Goal: Information Seeking & Learning: Check status

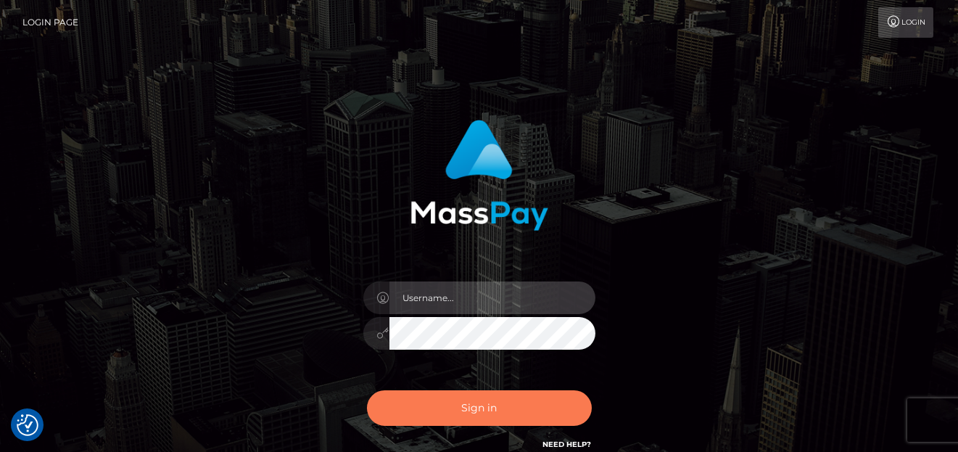
type input "denise"
click at [484, 395] on button "Sign in" at bounding box center [479, 408] width 225 height 36
type input "denise"
click at [479, 414] on button "Sign in" at bounding box center [479, 408] width 225 height 36
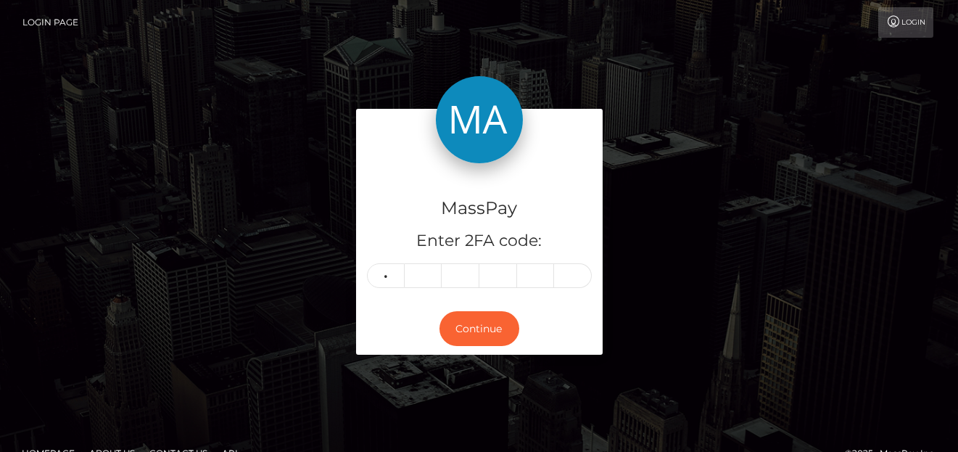
type input "1"
type input "9"
type input "8"
type input "9"
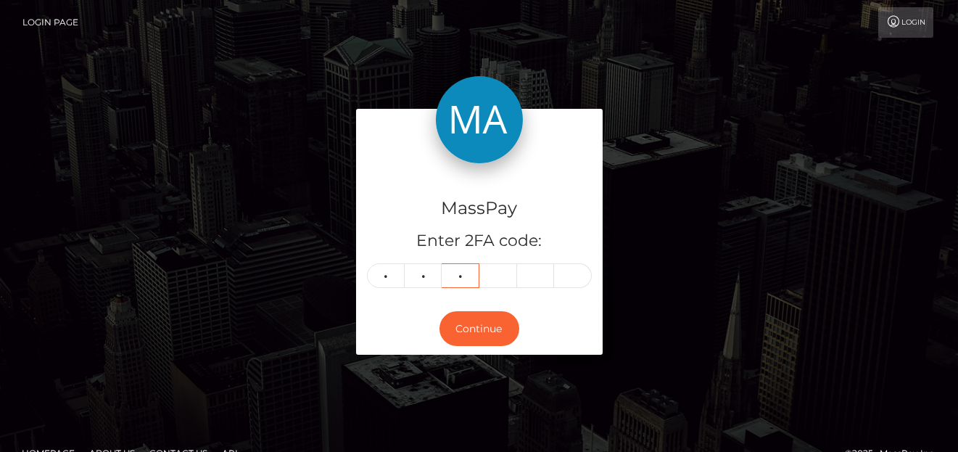
type input "0"
type input "2"
type input "9"
type input "1"
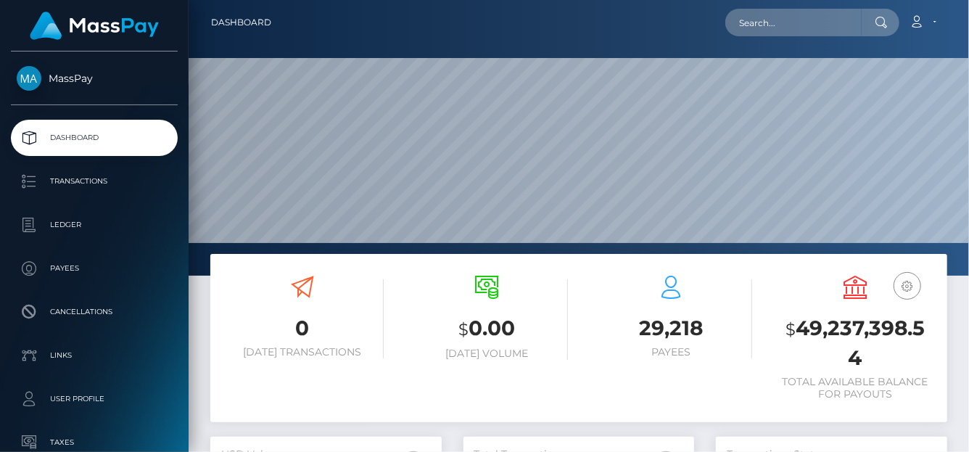
scroll to position [257, 231]
click at [767, 18] on input "text" at bounding box center [793, 23] width 136 height 28
paste input "duchess10168@gmail.com"
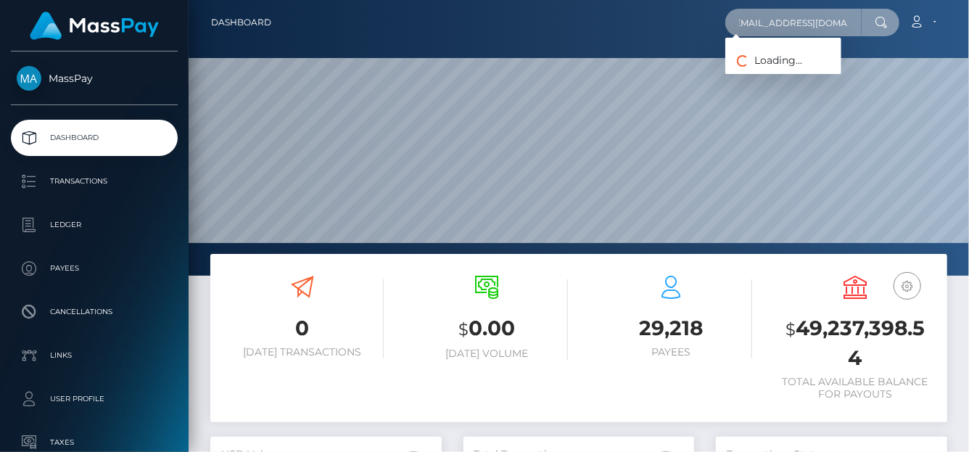
type input "[EMAIL_ADDRESS][DOMAIN_NAME]"
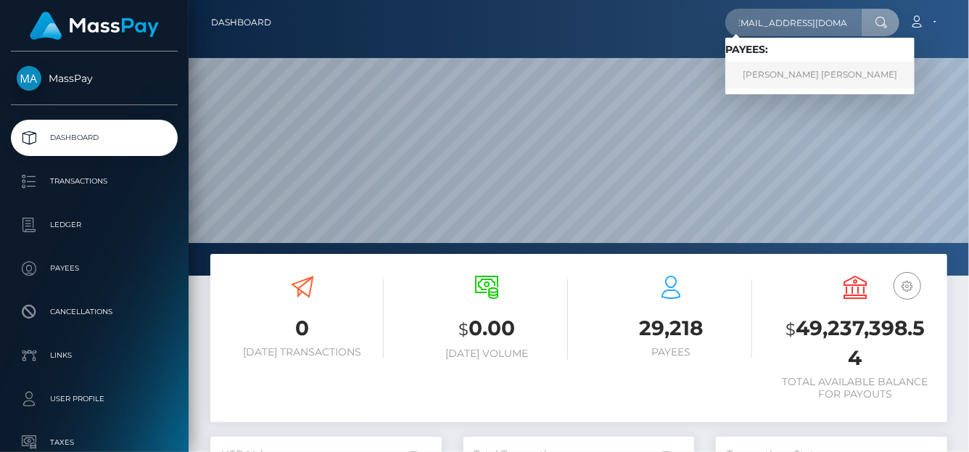
click at [774, 73] on link "RACHEL ELIZABETH CARLSON" at bounding box center [819, 75] width 189 height 27
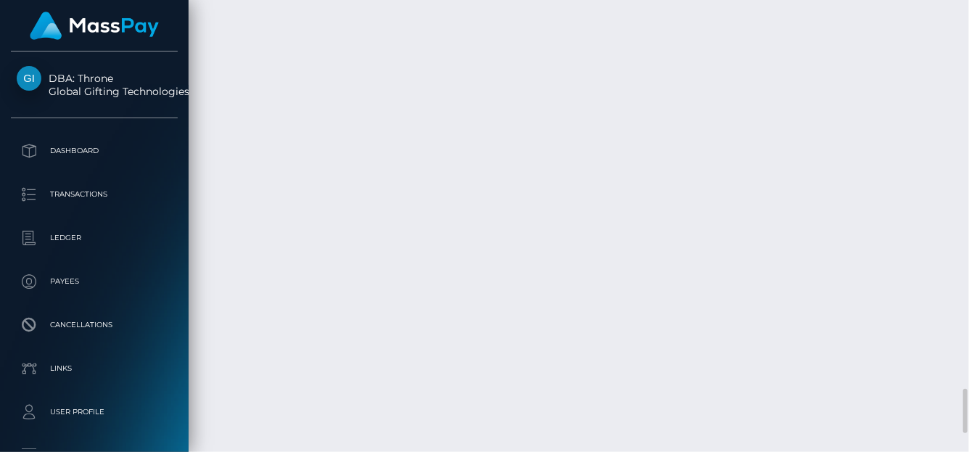
scroll to position [174, 231]
drag, startPoint x: 468, startPoint y: 232, endPoint x: 659, endPoint y: 225, distance: 191.5
copy td "d5d22bb1d8834c85b1619c8a9b80189d"
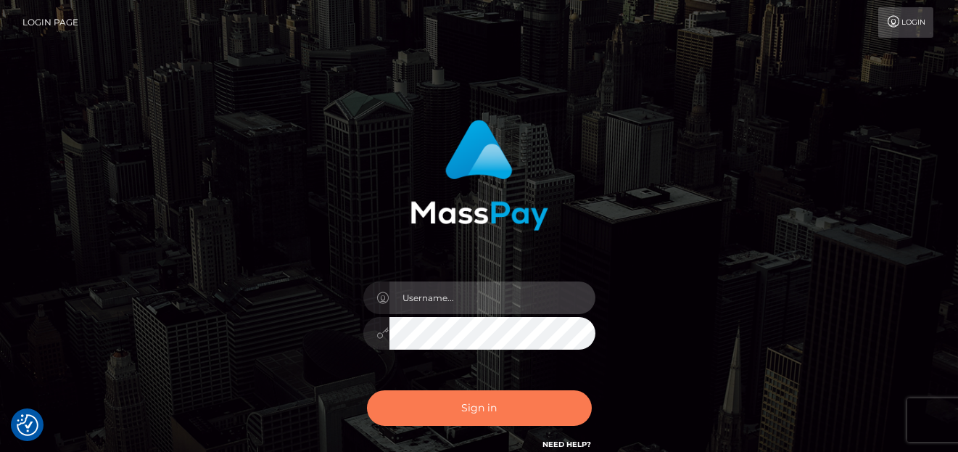
type input "denise"
click at [442, 408] on button "Sign in" at bounding box center [479, 408] width 225 height 36
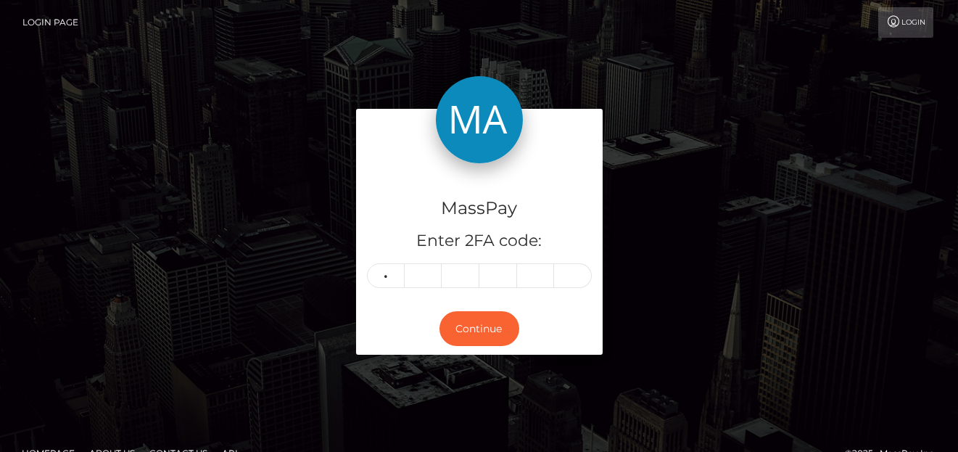
type input "7"
type input "3"
type input "6"
type input "5"
type input "0"
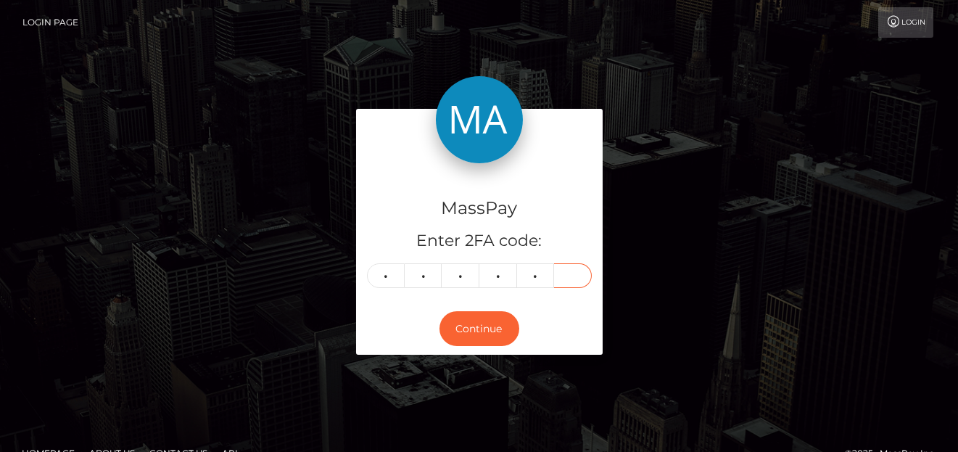
type input "8"
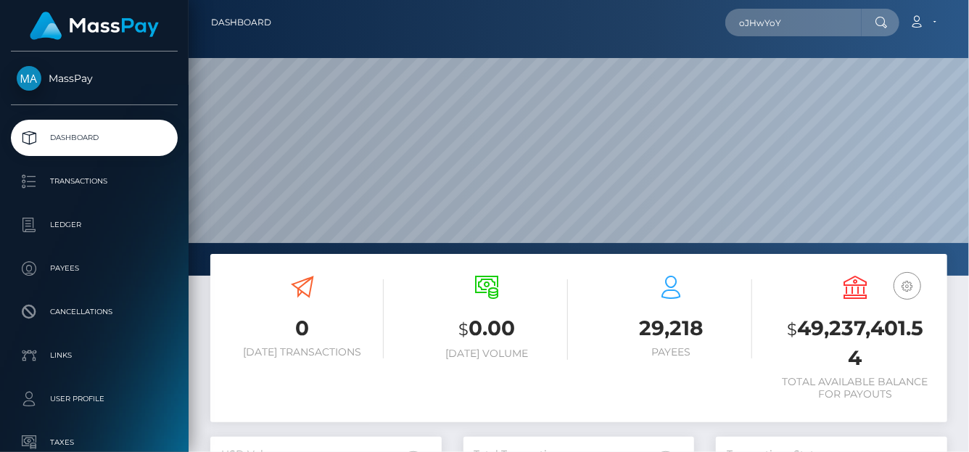
scroll to position [257, 231]
type input "oJHwYoY"
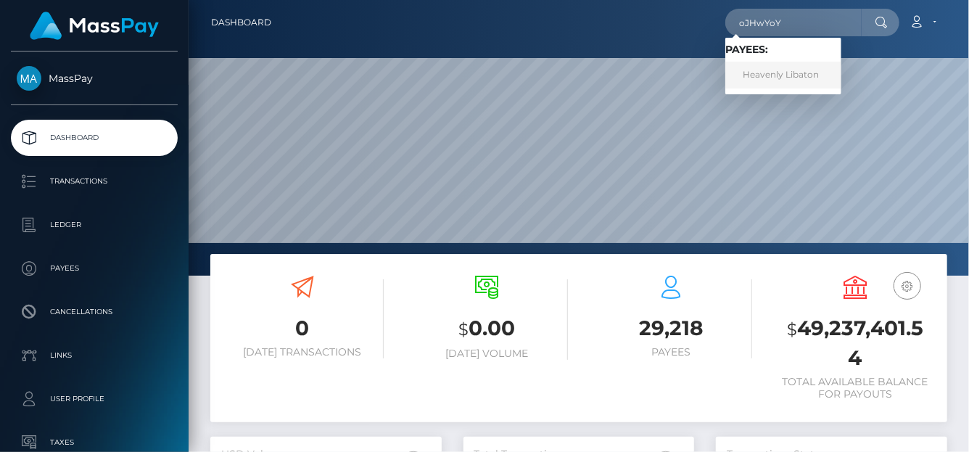
click at [755, 72] on link "Heavenly Libaton" at bounding box center [783, 75] width 116 height 27
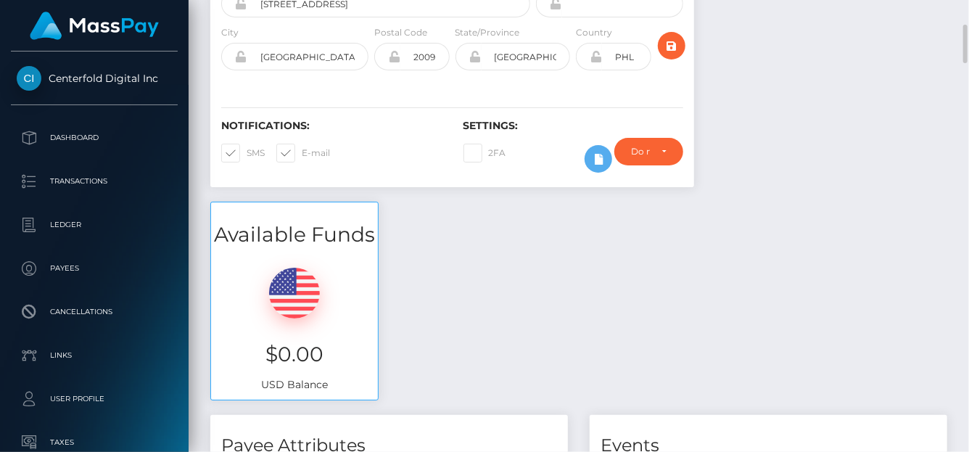
scroll to position [145, 0]
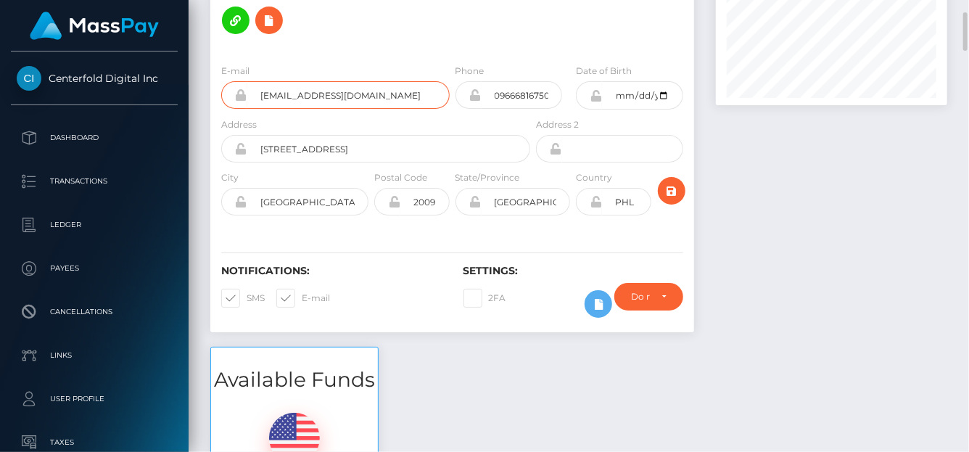
drag, startPoint x: 415, startPoint y: 93, endPoint x: 228, endPoint y: 99, distance: 187.2
click at [228, 99] on div "[EMAIL_ADDRESS][DOMAIN_NAME]" at bounding box center [335, 95] width 228 height 28
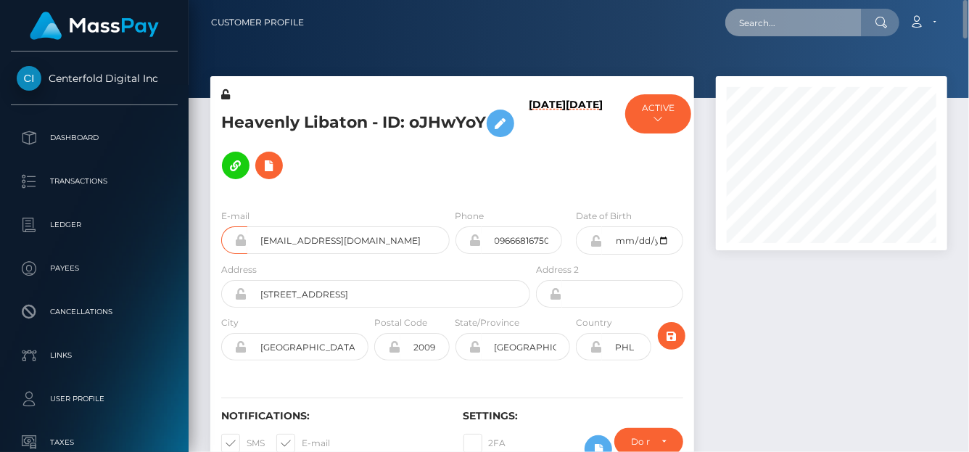
click at [757, 15] on input "text" at bounding box center [793, 23] width 136 height 28
paste input "[EMAIL_ADDRESS][DOMAIN_NAME]"
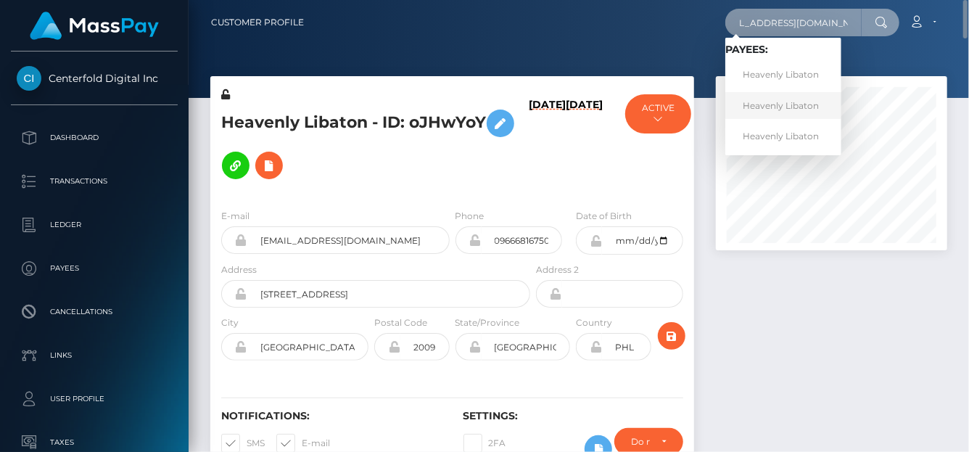
type input "[EMAIL_ADDRESS][DOMAIN_NAME]"
click at [761, 102] on link "Heavenly Libaton" at bounding box center [783, 105] width 116 height 27
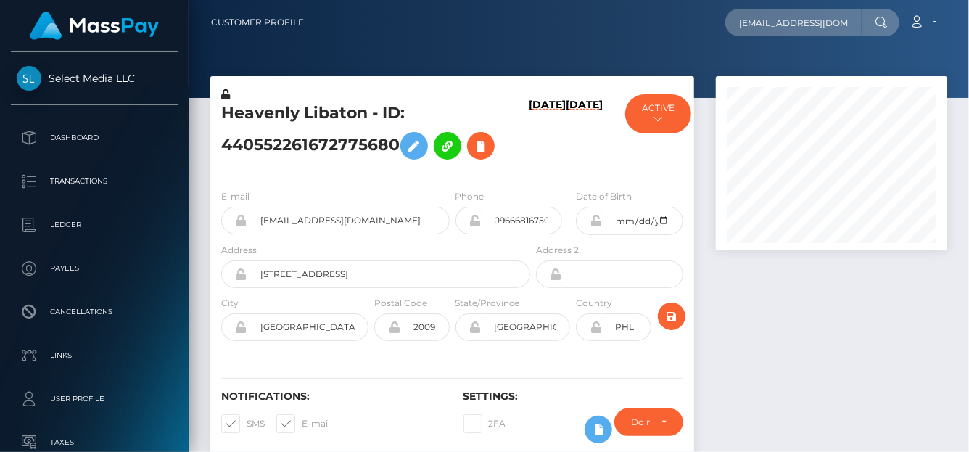
scroll to position [174, 231]
click at [756, 18] on input "[EMAIL_ADDRESS][DOMAIN_NAME]" at bounding box center [793, 23] width 136 height 28
click at [763, 13] on input "text" at bounding box center [793, 23] width 136 height 28
paste input "[EMAIL_ADDRESS][DOMAIN_NAME]"
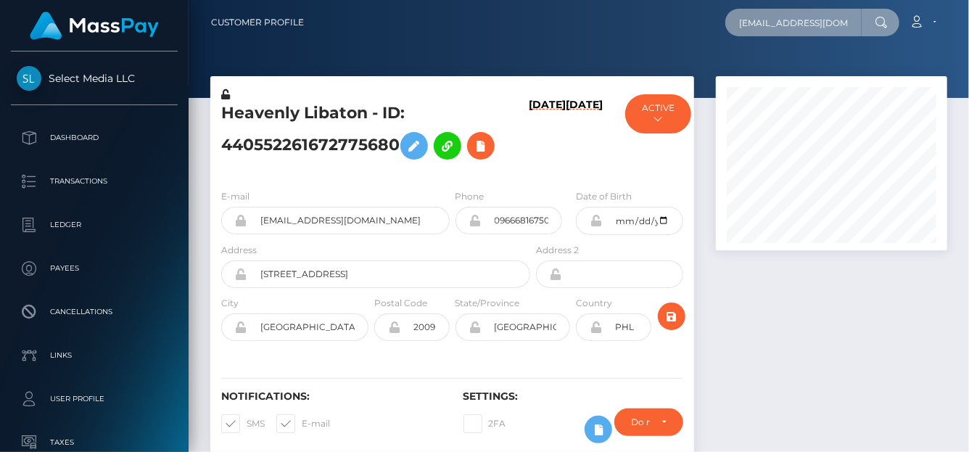
scroll to position [0, 26]
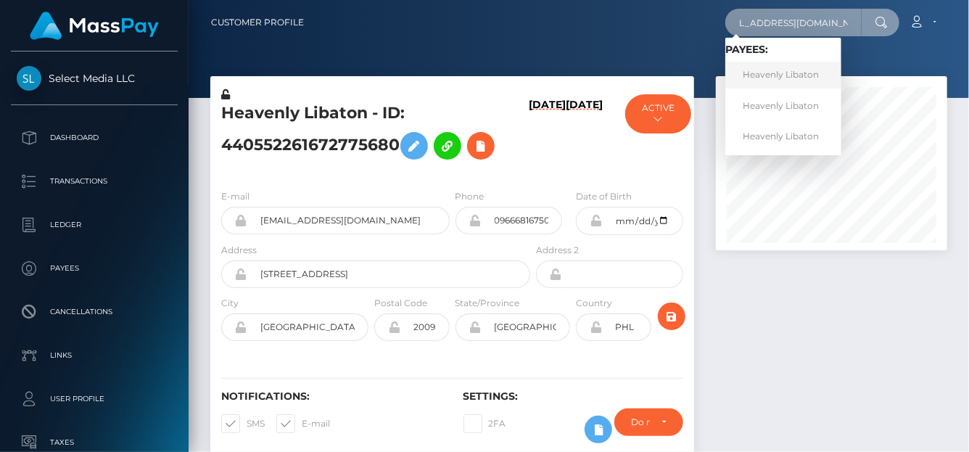
type input "[EMAIL_ADDRESS][DOMAIN_NAME]"
click at [765, 81] on link "Heavenly Libaton" at bounding box center [783, 75] width 116 height 27
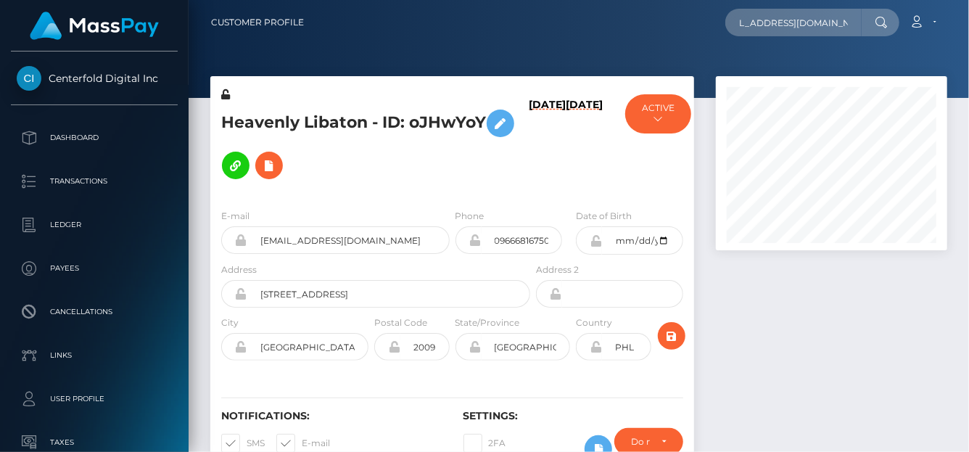
scroll to position [174, 231]
type input "[EMAIL_ADDRESS][DOMAIN_NAME]"
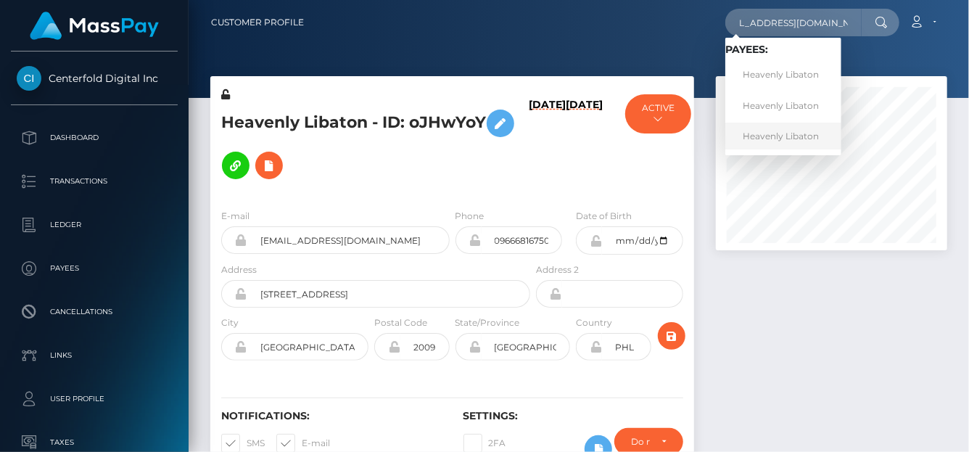
click at [758, 133] on link "Heavenly Libaton" at bounding box center [783, 136] width 116 height 27
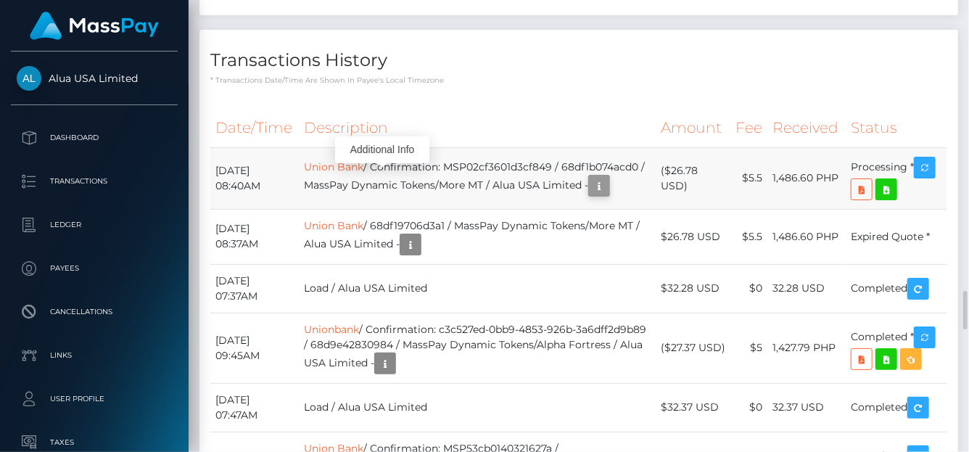
scroll to position [174, 231]
click at [588, 176] on button "button" at bounding box center [599, 186] width 22 height 22
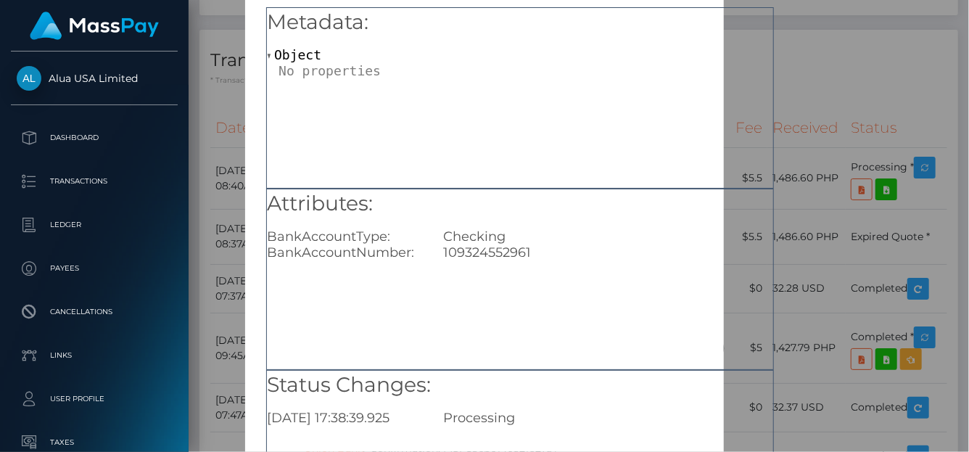
scroll to position [73, 0]
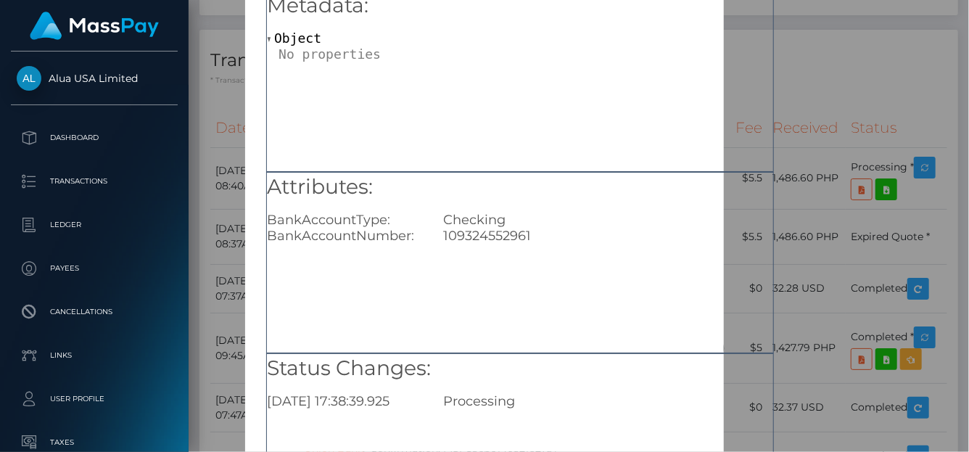
click at [814, 92] on div "× Payout Information Metadata: Object Attributes: BankAccountType: Checking Ban…" at bounding box center [484, 226] width 969 height 452
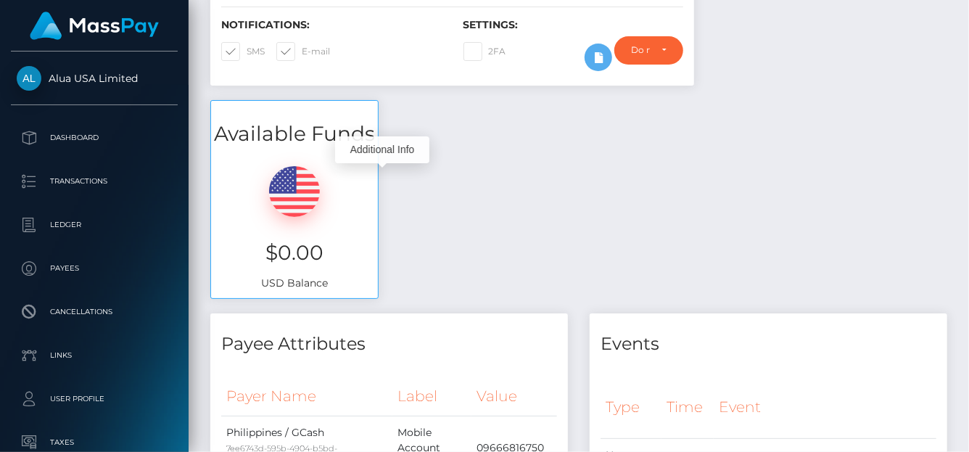
scroll to position [0, 0]
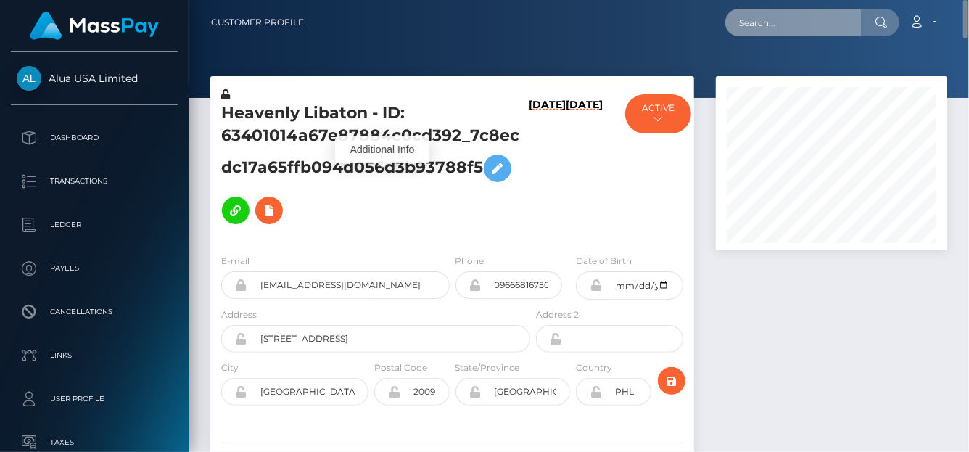
click at [778, 22] on input "text" at bounding box center [793, 23] width 136 height 28
paste input "005758d0-5306-40bf-b88d-7d188270f27c"
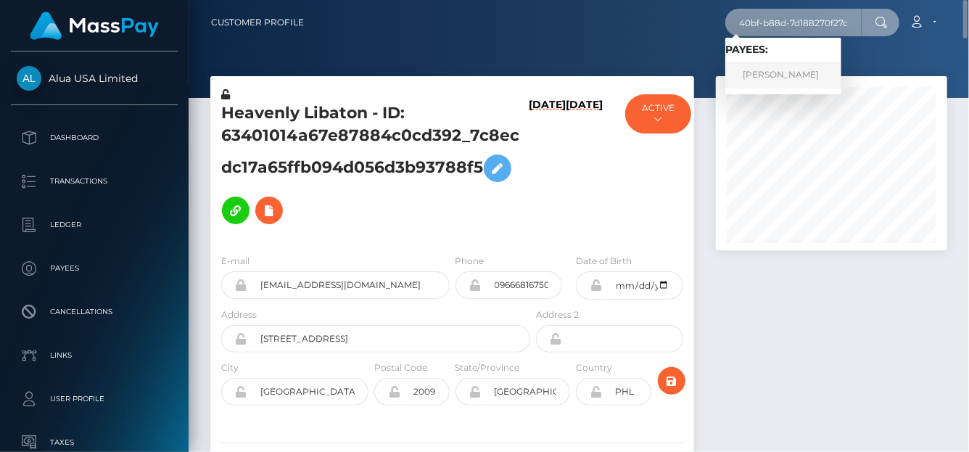
type input "005758d0-5306-40bf-b88d-7d188270f27c"
click at [841, 81] on link "STACY SORAYA CHEDDANI" at bounding box center [783, 75] width 116 height 27
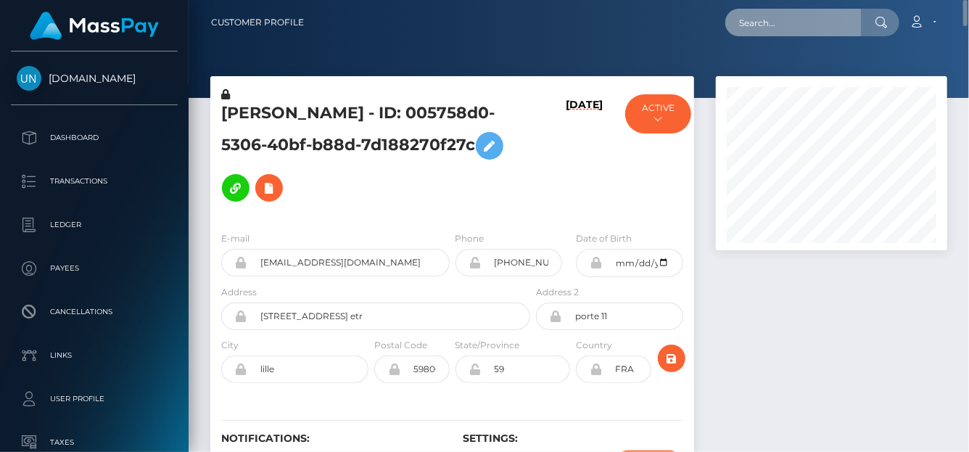
click at [821, 22] on input "text" at bounding box center [793, 23] width 136 height 28
paste input "792372667125608448"
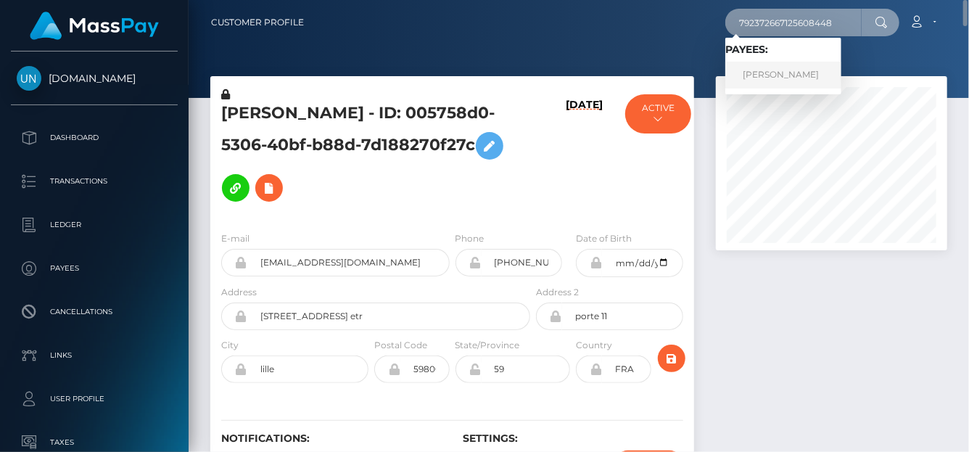
type input "792372667125608448"
click at [770, 73] on link "Sofiia Koniuhova" at bounding box center [783, 75] width 116 height 27
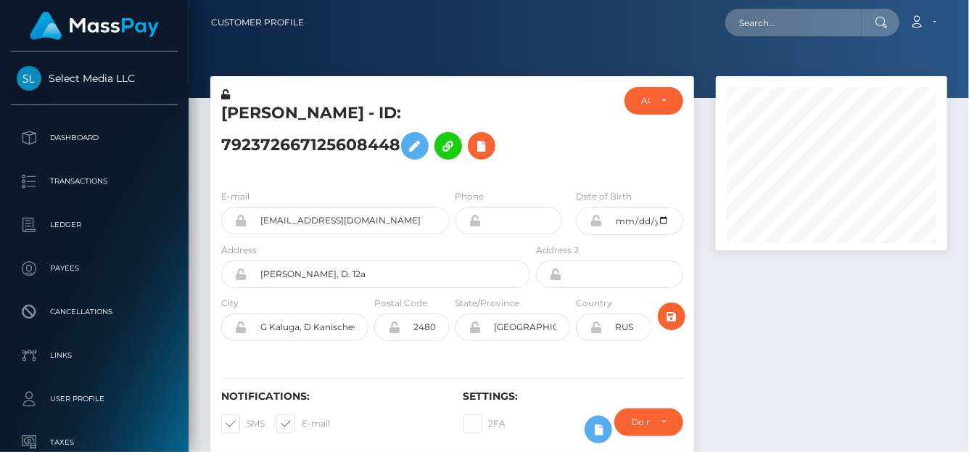
scroll to position [174, 231]
click at [494, 162] on h5 "Sofiia Koniuhova - ID: 792372667125608448" at bounding box center [371, 134] width 301 height 65
click at [490, 152] on icon at bounding box center [481, 146] width 17 height 18
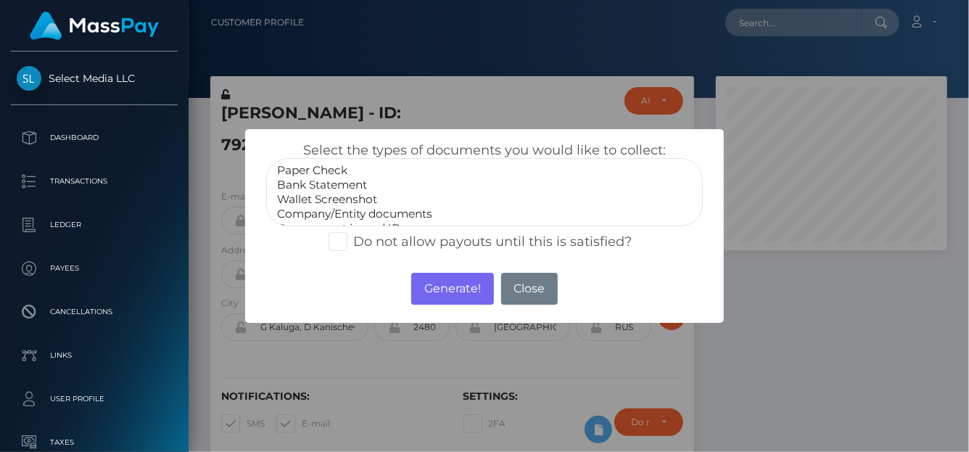
click at [484, 147] on div "Select the types of documents you would like to collect: Paper Check Bank State…" at bounding box center [484, 184] width 458 height 84
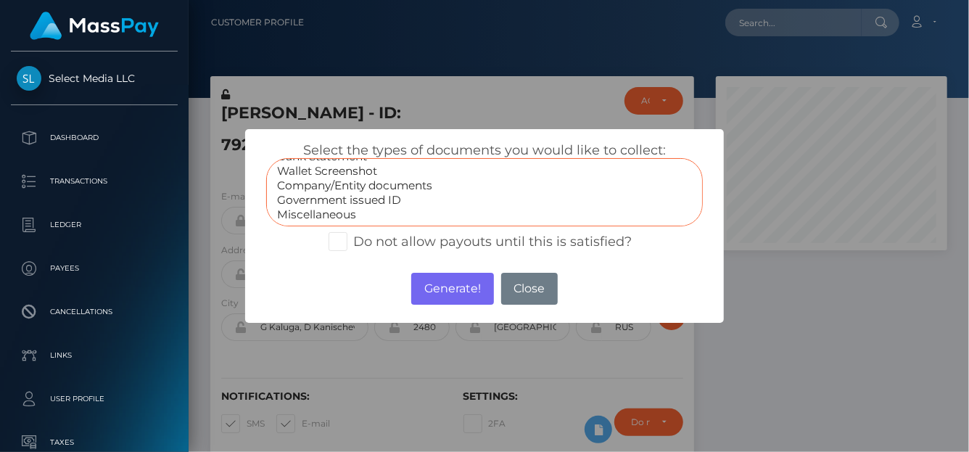
select select "Government issued ID"
click at [338, 200] on option "Government issued ID" at bounding box center [485, 200] width 418 height 15
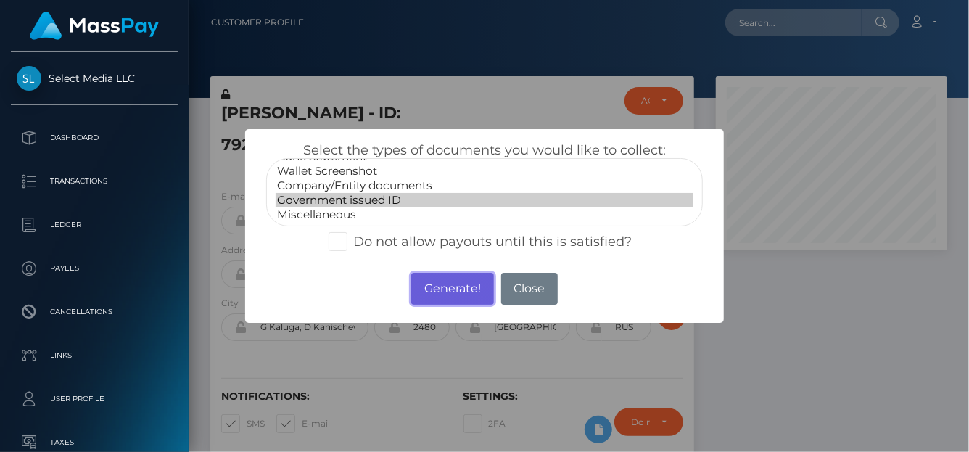
click at [428, 288] on button "Generate!" at bounding box center [452, 289] width 82 height 32
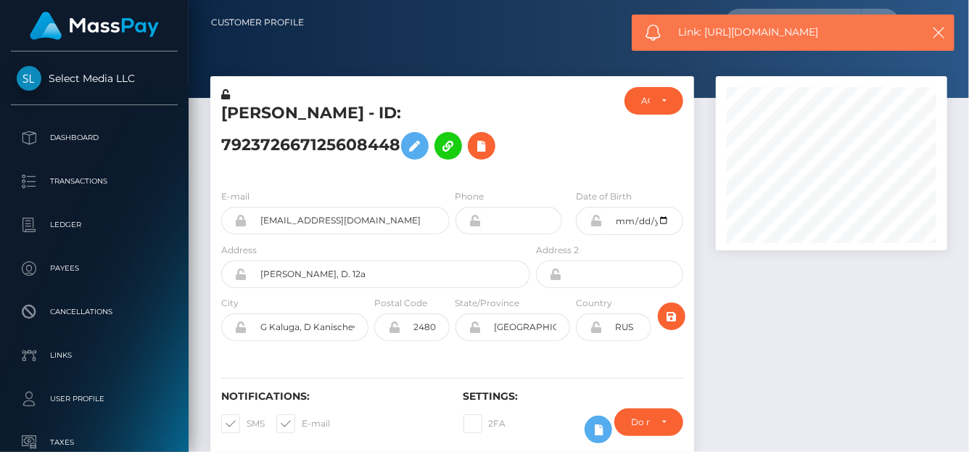
drag, startPoint x: 896, startPoint y: 31, endPoint x: 705, endPoint y: 34, distance: 191.4
click at [705, 34] on span "Link: https://l.maspay.io/QlcMd" at bounding box center [795, 32] width 233 height 15
copy span "https://l.maspay.io/QlcMd"
click at [484, 146] on icon at bounding box center [481, 146] width 17 height 18
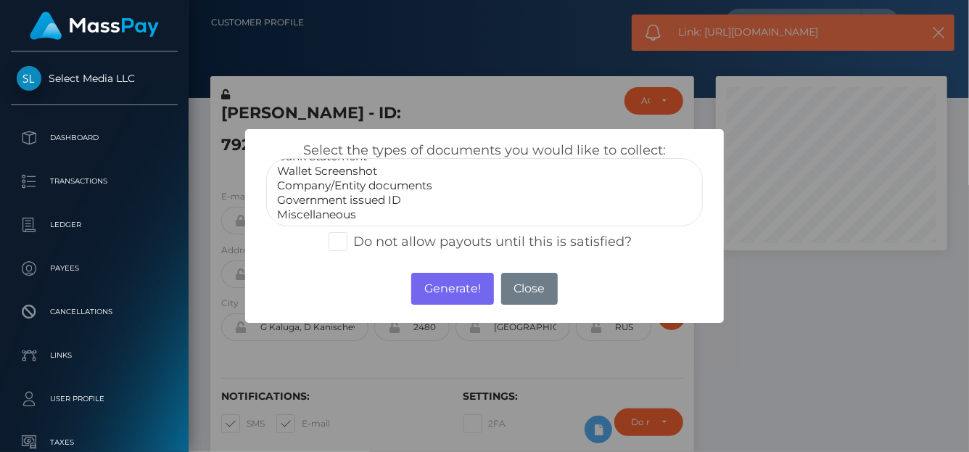
select select "Miscellaneous"
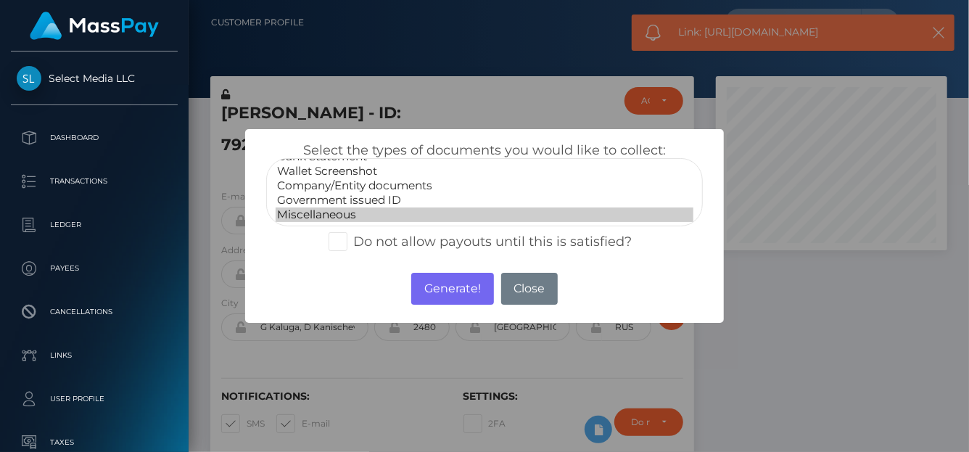
click at [341, 215] on option "Miscellaneous" at bounding box center [485, 214] width 418 height 15
click at [456, 296] on button "Generate!" at bounding box center [452, 289] width 82 height 32
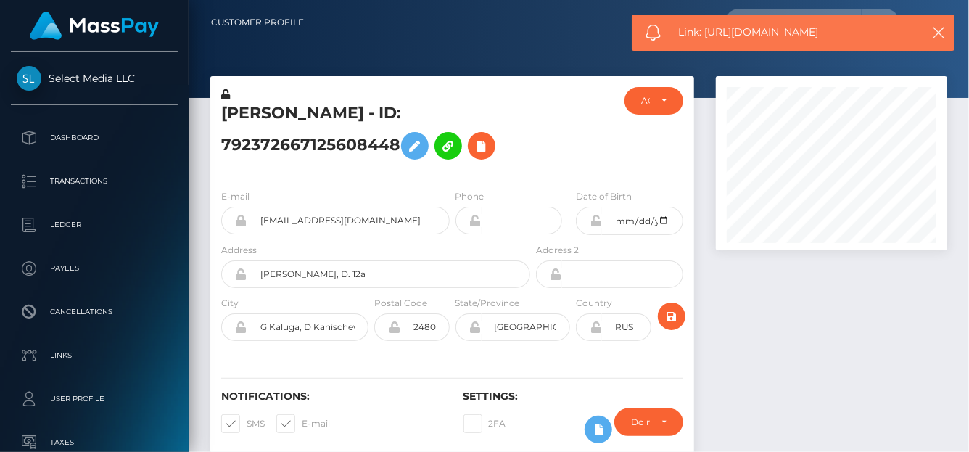
drag, startPoint x: 830, startPoint y: 30, endPoint x: 705, endPoint y: 38, distance: 125.0
click at [705, 38] on span "Link: https://l.maspay.io/vlc1G" at bounding box center [795, 32] width 233 height 15
copy span "https://l.maspay.io/vlc1G"
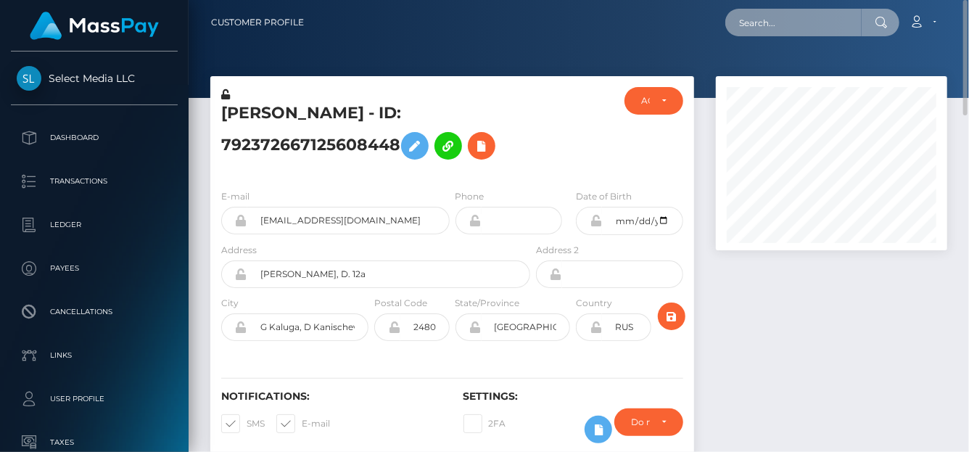
click at [782, 12] on input "text" at bounding box center [793, 23] width 136 height 28
paste input "344280950970003456"
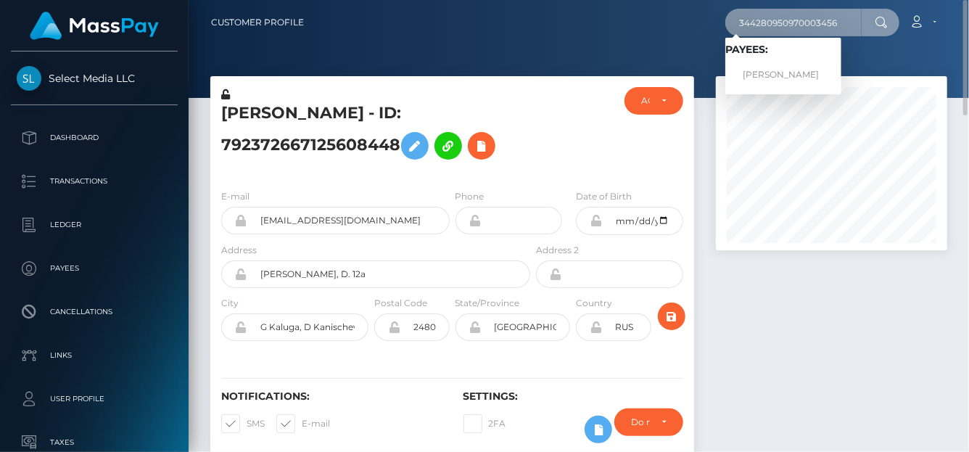
type input "344280950970003456"
click at [782, 70] on link "Anna Liubomskaia" at bounding box center [783, 75] width 116 height 27
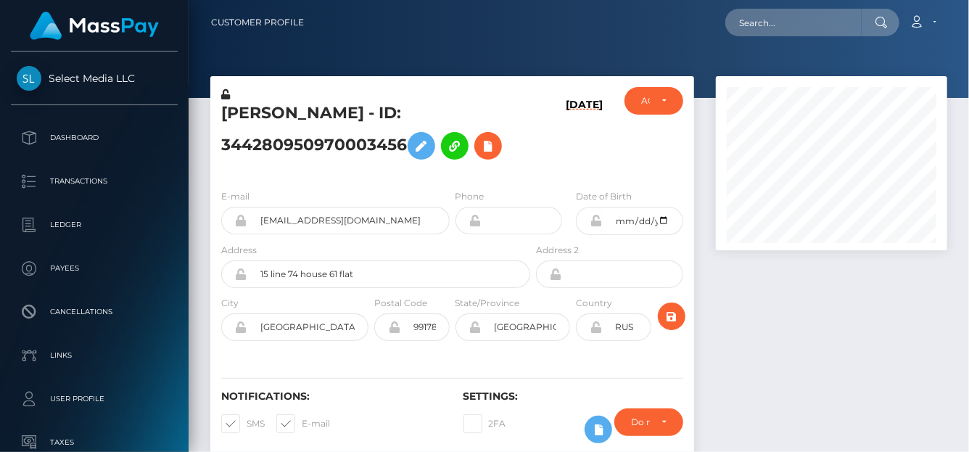
scroll to position [174, 231]
click at [486, 142] on icon at bounding box center [487, 146] width 17 height 18
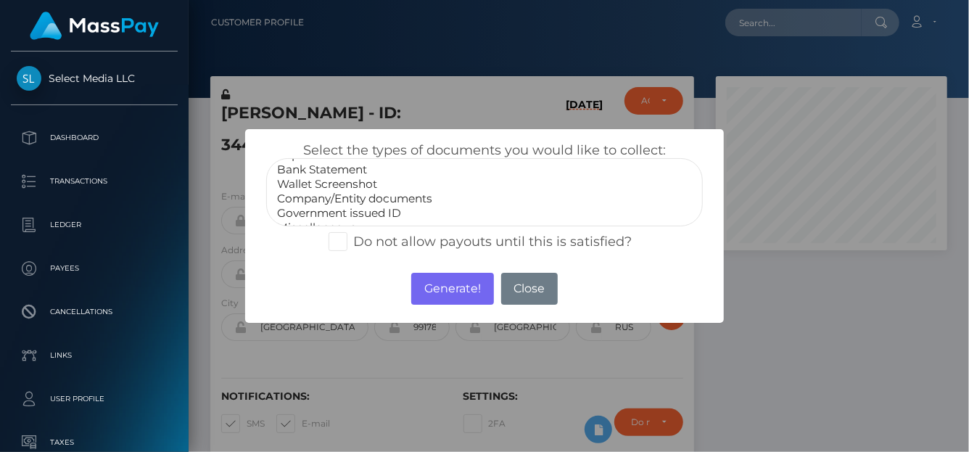
scroll to position [28, 0]
select select "Government issued ID"
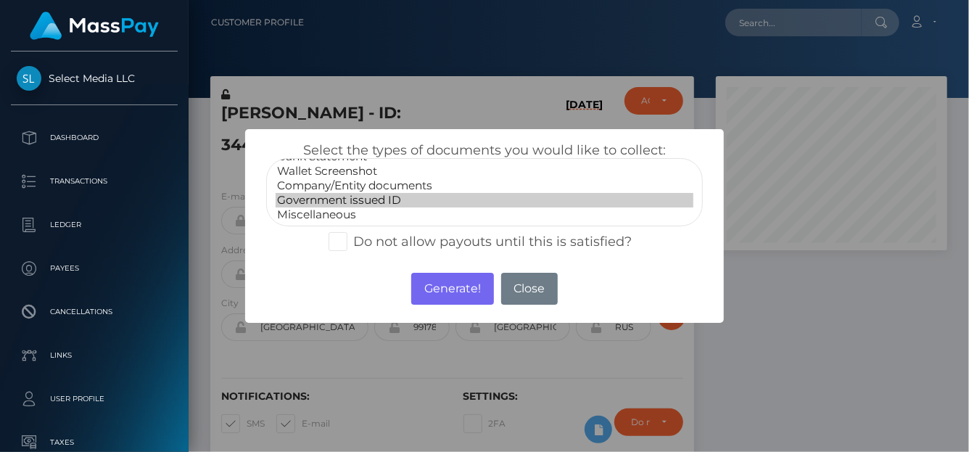
click at [319, 200] on option "Government issued ID" at bounding box center [485, 200] width 418 height 15
click at [448, 296] on button "Generate!" at bounding box center [452, 289] width 82 height 32
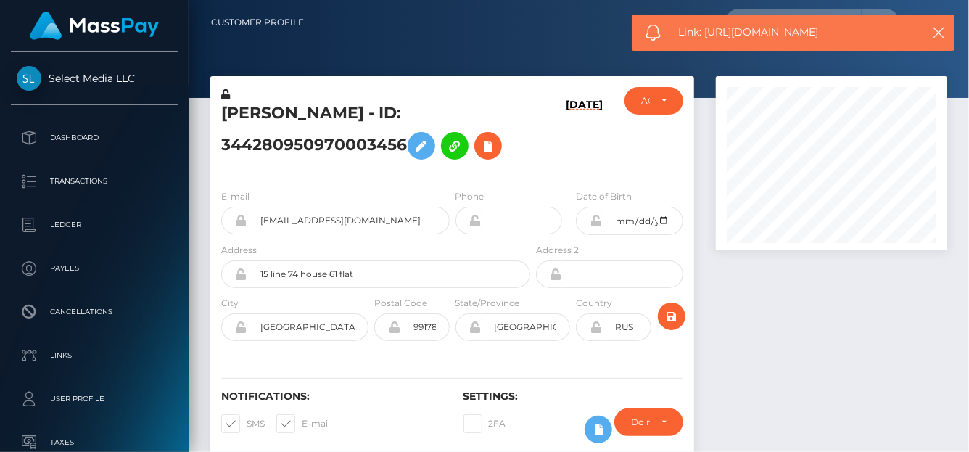
drag, startPoint x: 835, startPoint y: 30, endPoint x: 704, endPoint y: 40, distance: 130.9
click at [705, 40] on div "Link: https://l.maspay.io/Klc0P" at bounding box center [793, 33] width 323 height 36
copy span "https://l.maspay.io/Klc0P"
click at [497, 146] on icon at bounding box center [487, 146] width 17 height 18
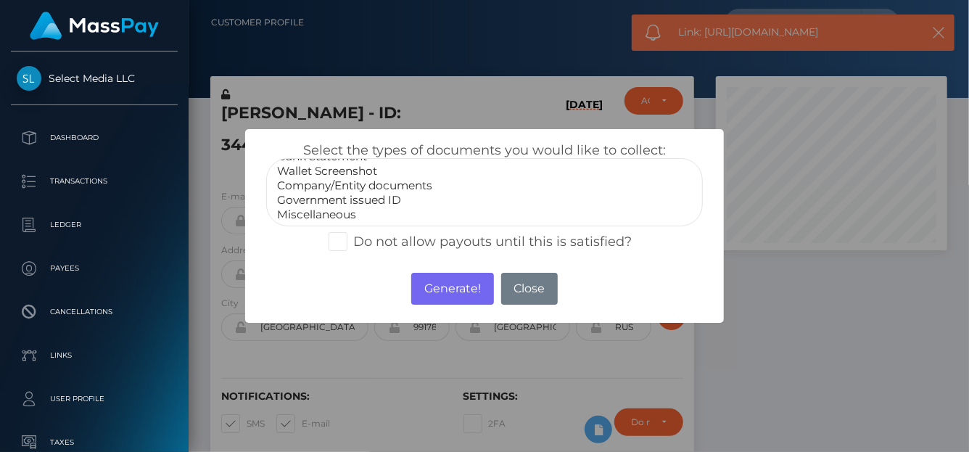
select select "Miscellaneous"
click at [329, 211] on option "Miscellaneous" at bounding box center [485, 214] width 418 height 15
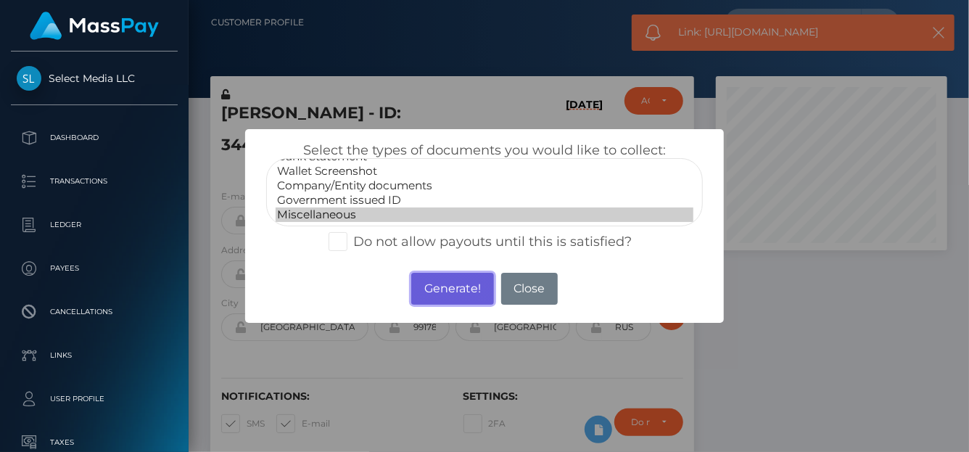
click at [460, 290] on button "Generate!" at bounding box center [452, 289] width 82 height 32
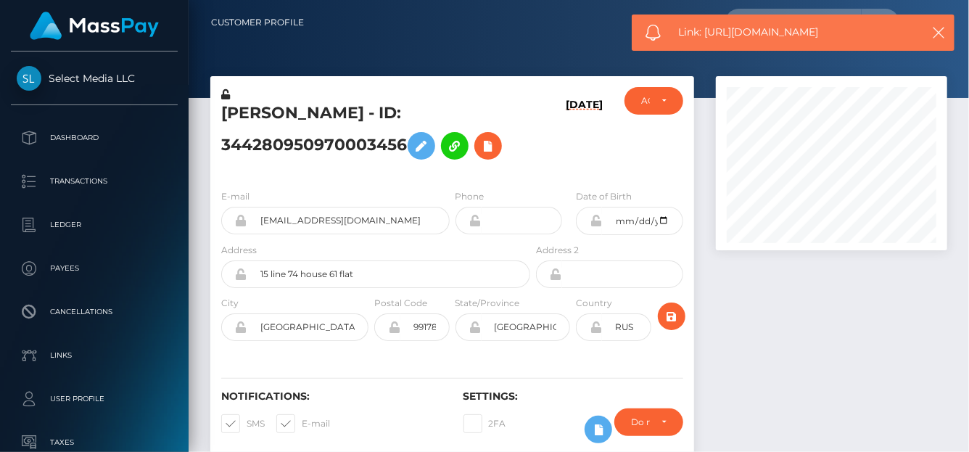
drag, startPoint x: 858, startPoint y: 37, endPoint x: 708, endPoint y: 31, distance: 150.2
click at [708, 31] on span "Link: https://l.maspay.io/Hlc2o" at bounding box center [795, 32] width 233 height 15
copy span "https://l.maspay.io/Hlc2o"
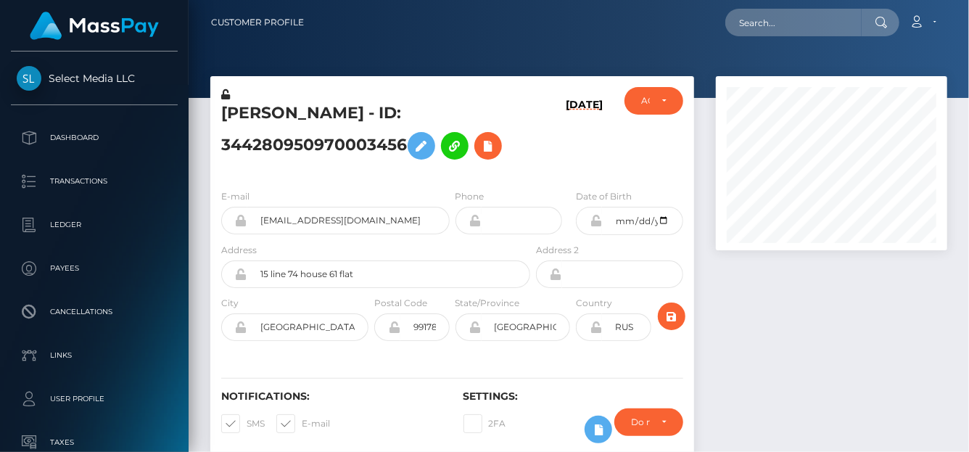
scroll to position [174, 231]
click at [771, 21] on input "text" at bounding box center [793, 23] width 136 height 28
paste input "618139046853484544"
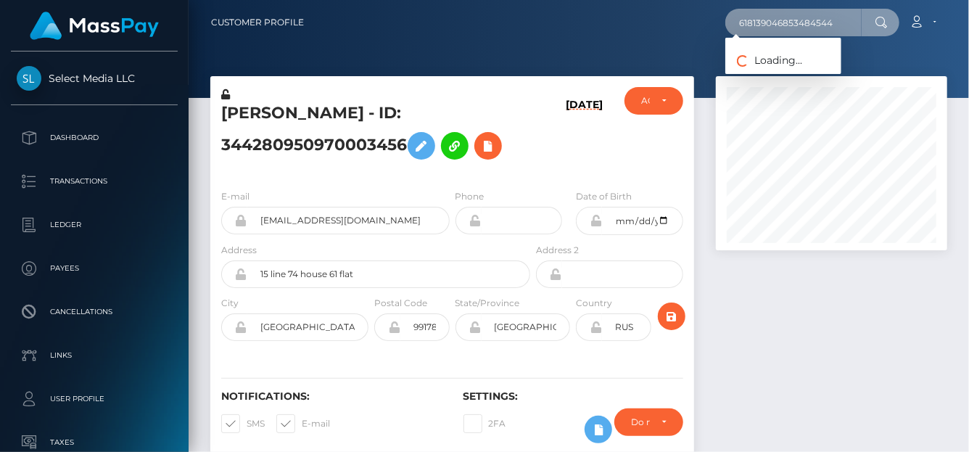
type input "618139046853484544"
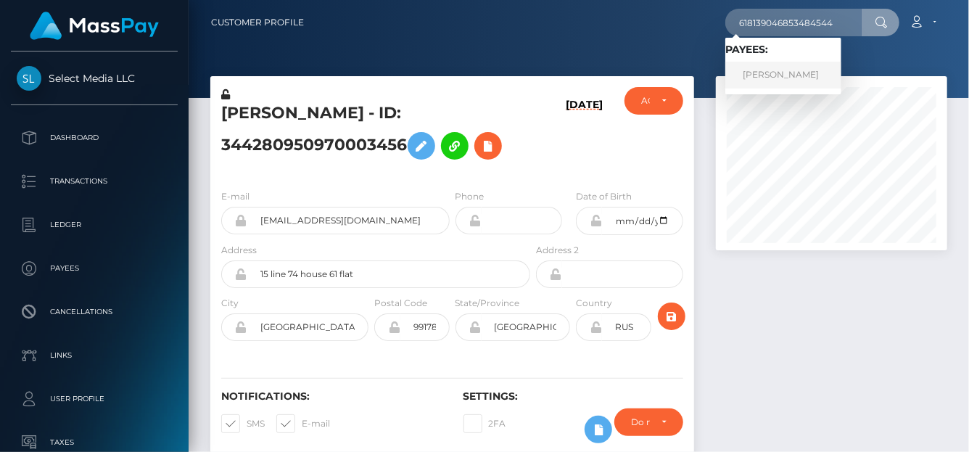
click at [792, 70] on link "Kirill Lysenko" at bounding box center [783, 75] width 116 height 27
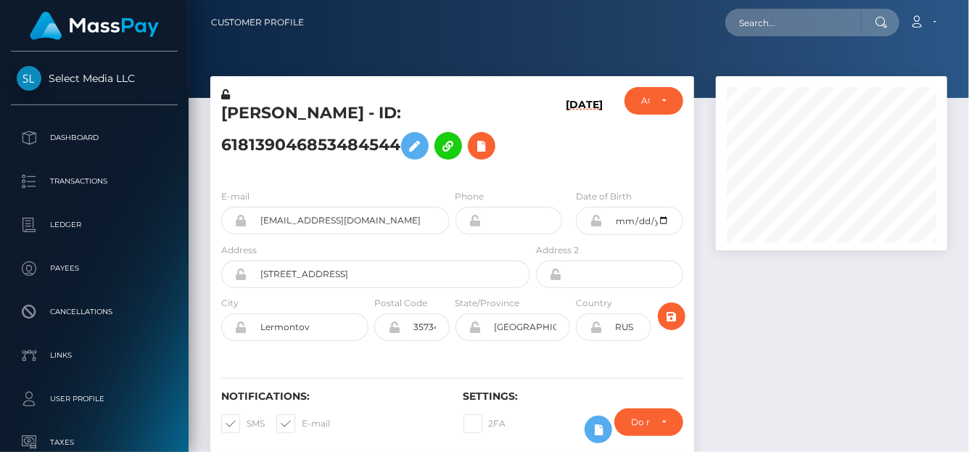
scroll to position [174, 231]
click at [485, 149] on icon at bounding box center [481, 146] width 17 height 18
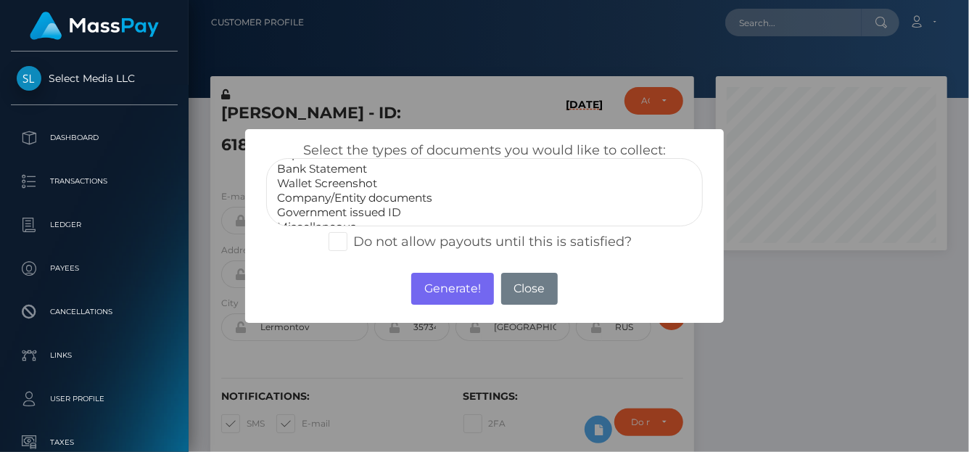
scroll to position [28, 0]
select select "Miscellaneous"
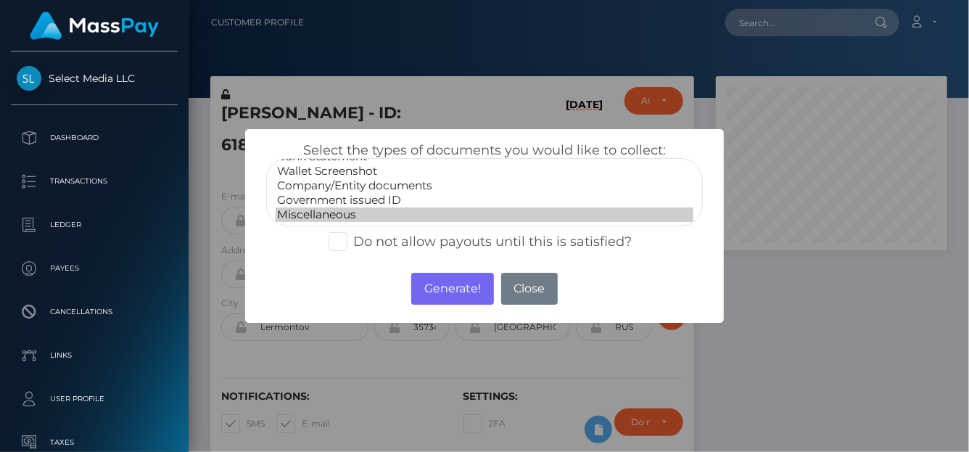
click at [338, 215] on option "Miscellaneous" at bounding box center [485, 214] width 418 height 15
drag, startPoint x: 426, startPoint y: 288, endPoint x: 422, endPoint y: 277, distance: 11.7
click at [427, 287] on button "Generate!" at bounding box center [452, 289] width 82 height 32
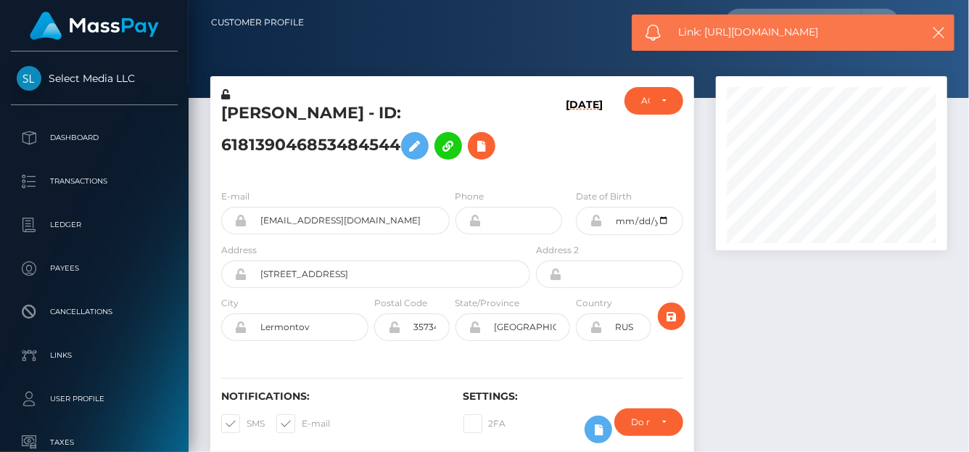
drag, startPoint x: 847, startPoint y: 33, endPoint x: 707, endPoint y: 29, distance: 140.0
click at [707, 29] on span "Link: https://l.maspay.io/Flc3w" at bounding box center [795, 32] width 233 height 15
copy span "https://l.maspay.io/Flc3w"
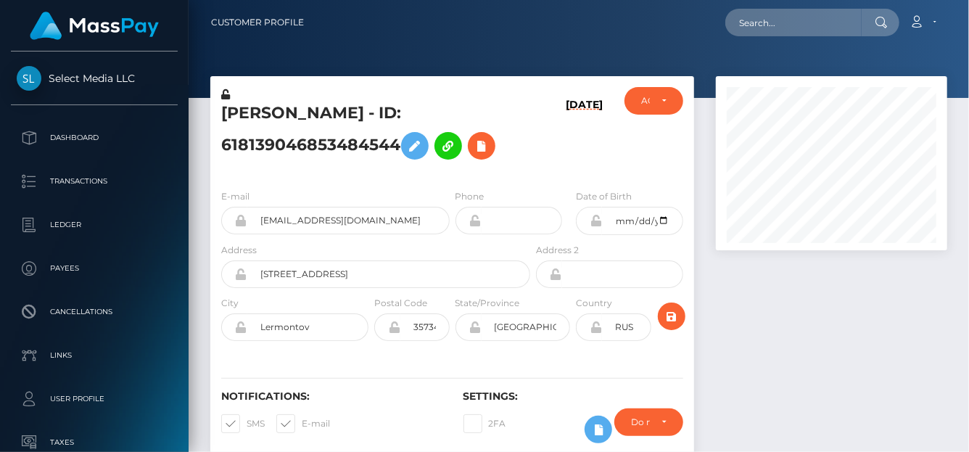
scroll to position [73, 0]
click at [807, 14] on input "text" at bounding box center [793, 23] width 136 height 28
paste input "[EMAIL_ADDRESS][DOMAIN_NAME]"
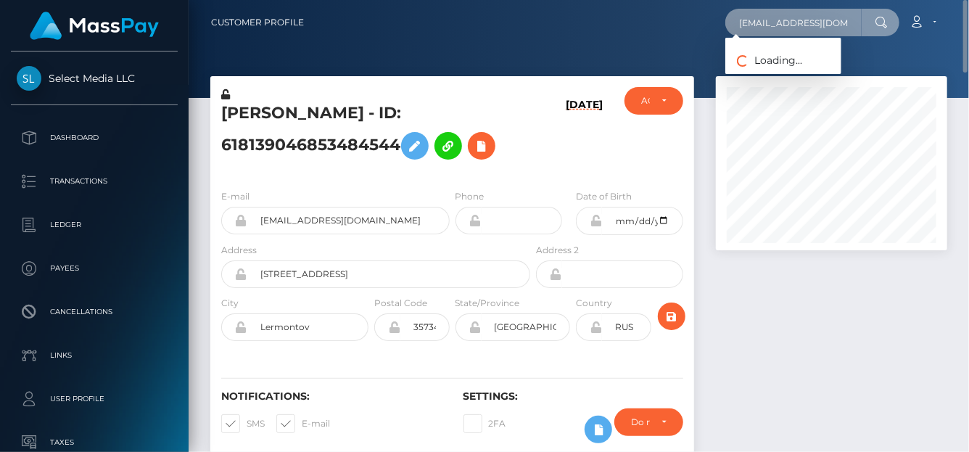
scroll to position [0, 5]
type input "bella.innes95@gmail.com"
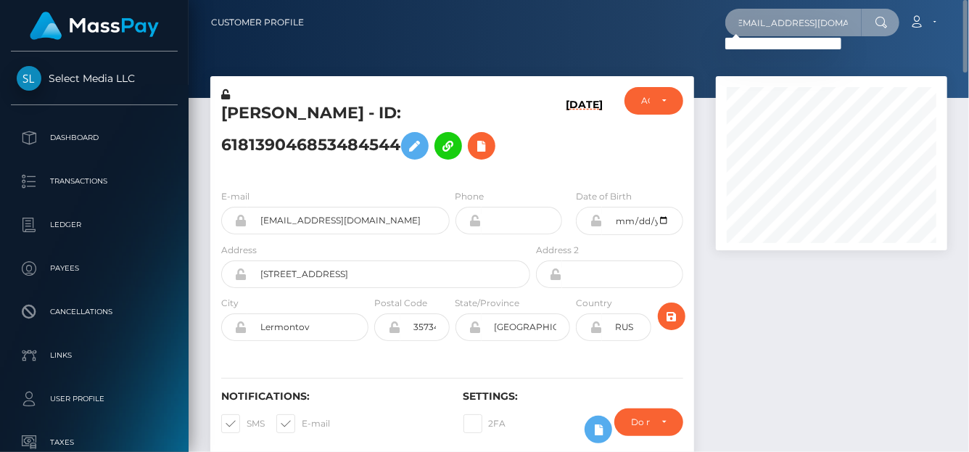
scroll to position [0, 0]
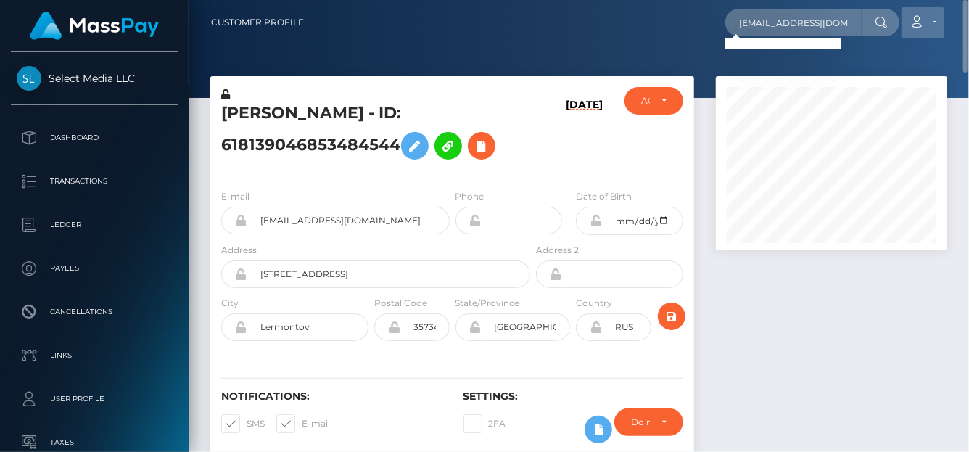
click at [913, 22] on icon at bounding box center [916, 22] width 15 height 12
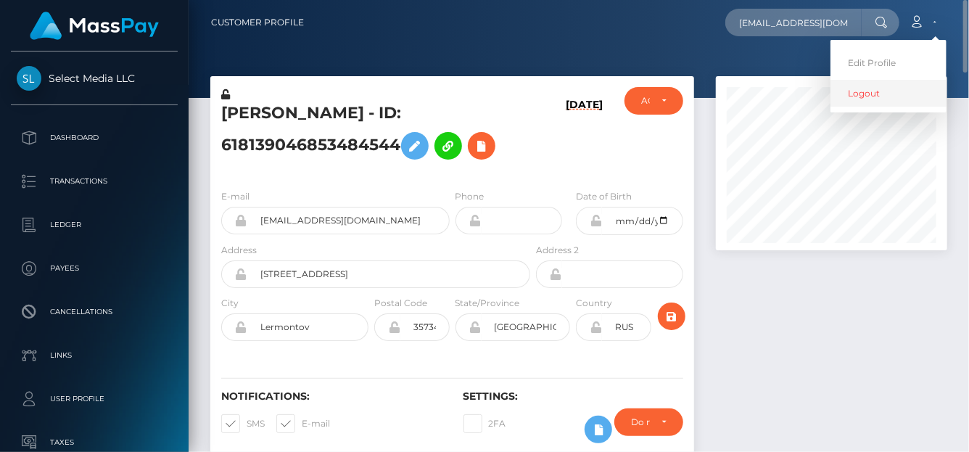
click at [848, 87] on link "Logout" at bounding box center [888, 93] width 116 height 27
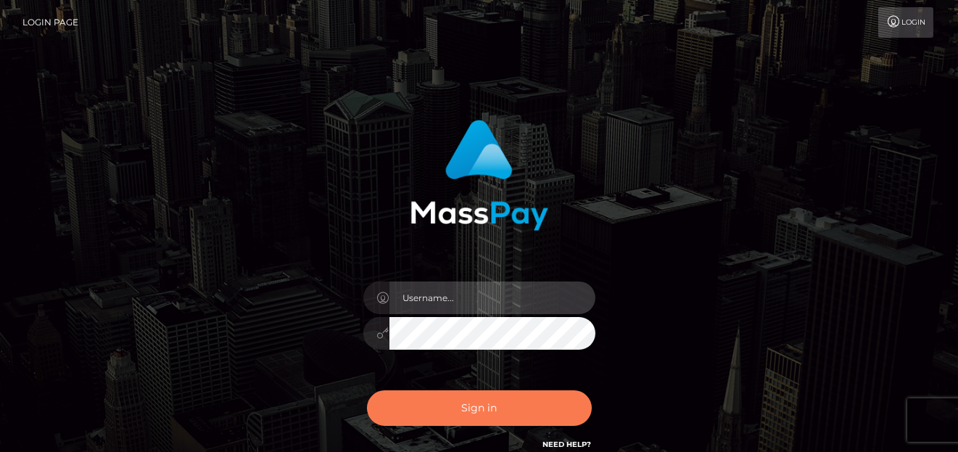
type input "[PERSON_NAME]"
click at [479, 412] on button "Sign in" at bounding box center [479, 408] width 225 height 36
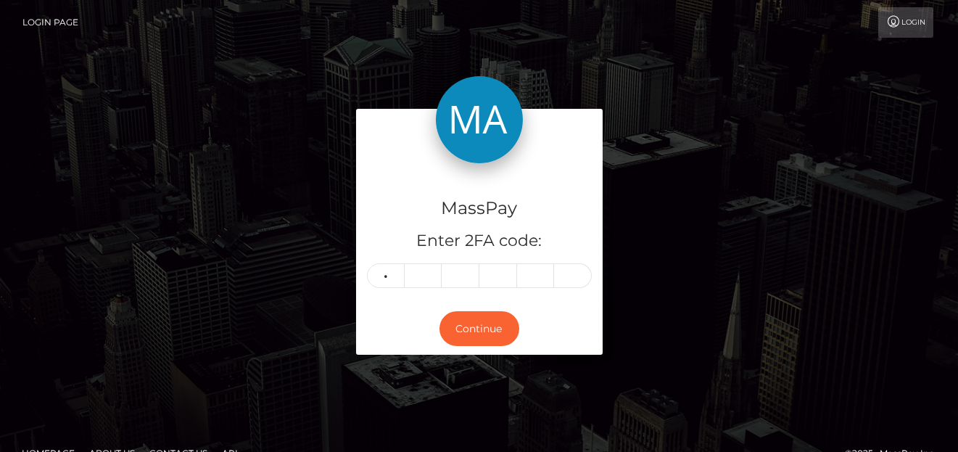
type input "6"
type input "0"
type input "5"
type input "4"
type input "6"
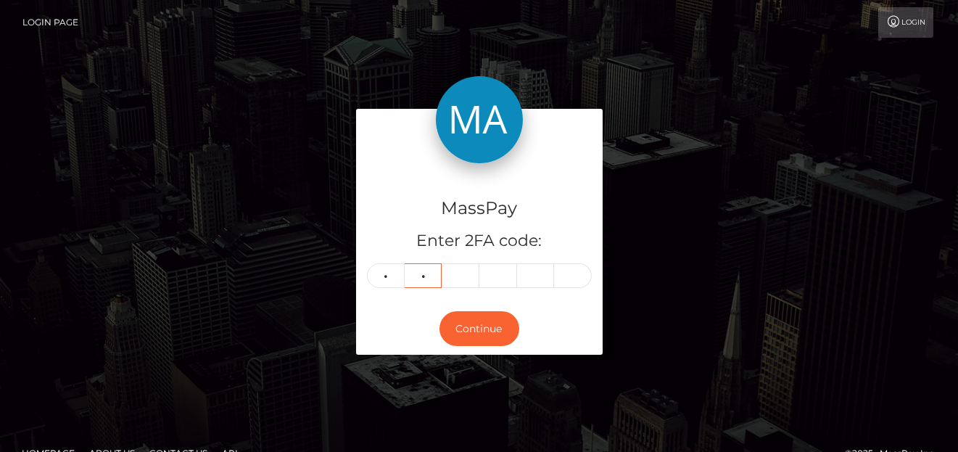
type input "0"
type input "5"
type input "4"
type input "3"
type input "7"
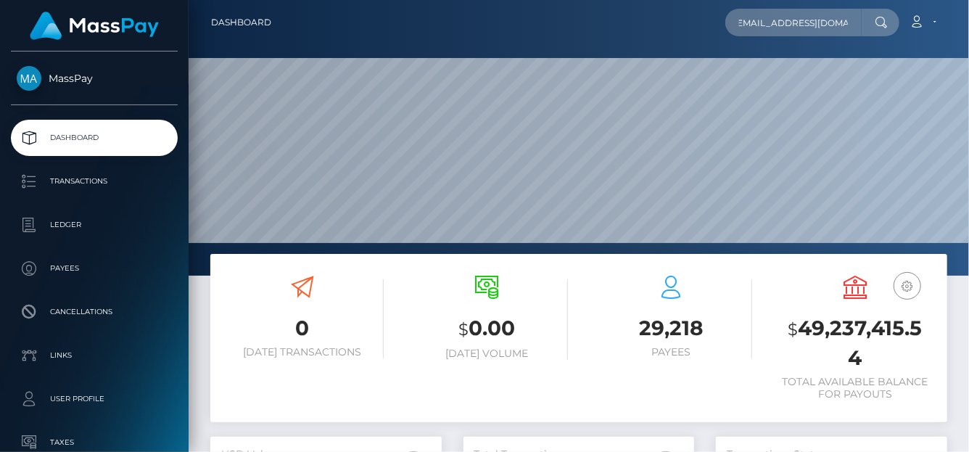
scroll to position [257, 231]
type input "bella.innes95@gmail.com"
click at [913, 25] on icon at bounding box center [916, 22] width 15 height 12
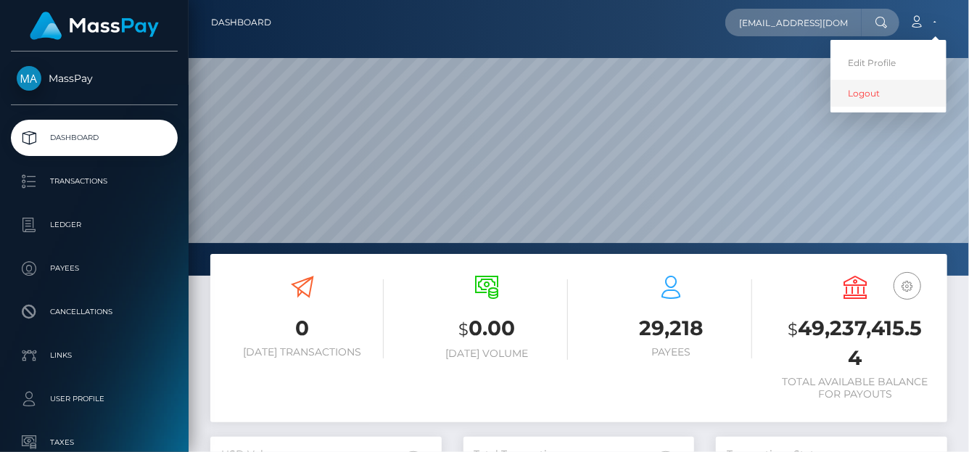
click at [853, 93] on link "Logout" at bounding box center [888, 93] width 116 height 27
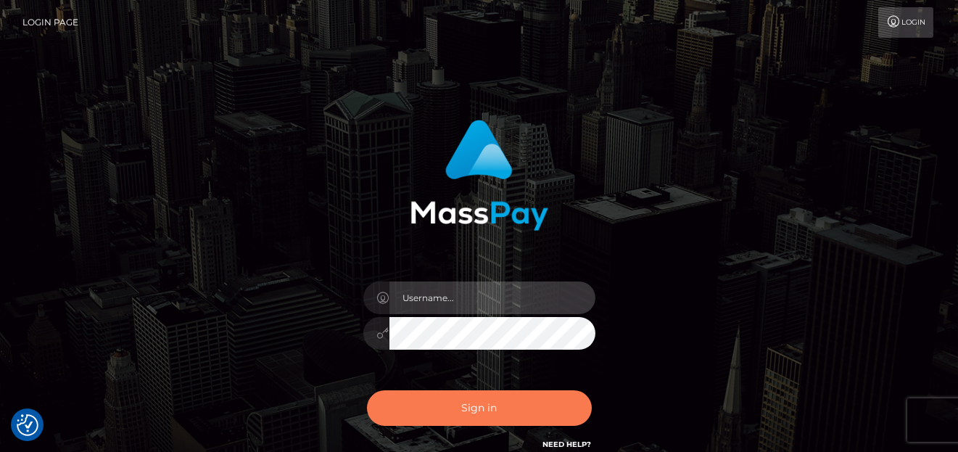
type input "[PERSON_NAME]"
click at [440, 406] on button "Sign in" at bounding box center [479, 408] width 225 height 36
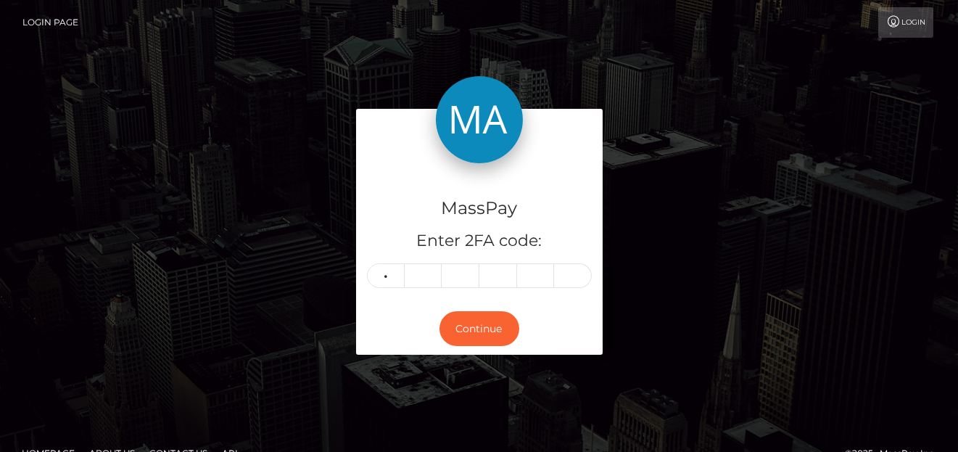
type input "3"
type input "7"
type input "6"
type input "7"
type input "5"
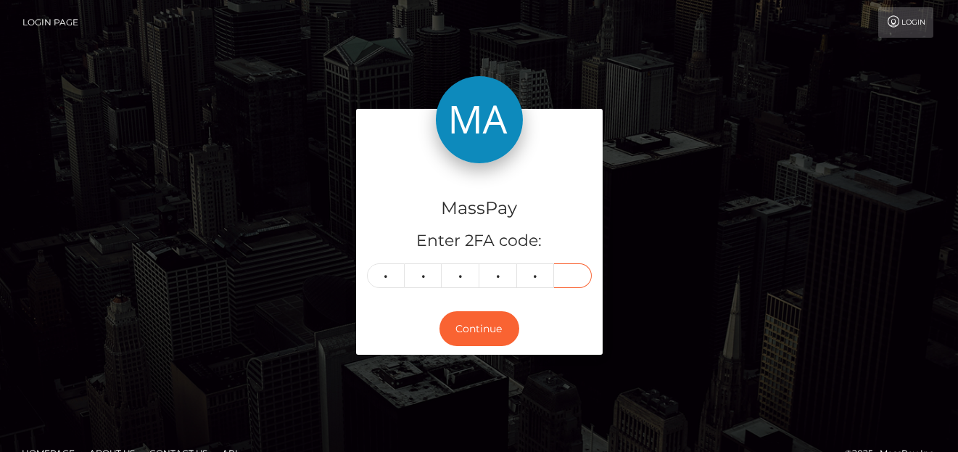
type input "9"
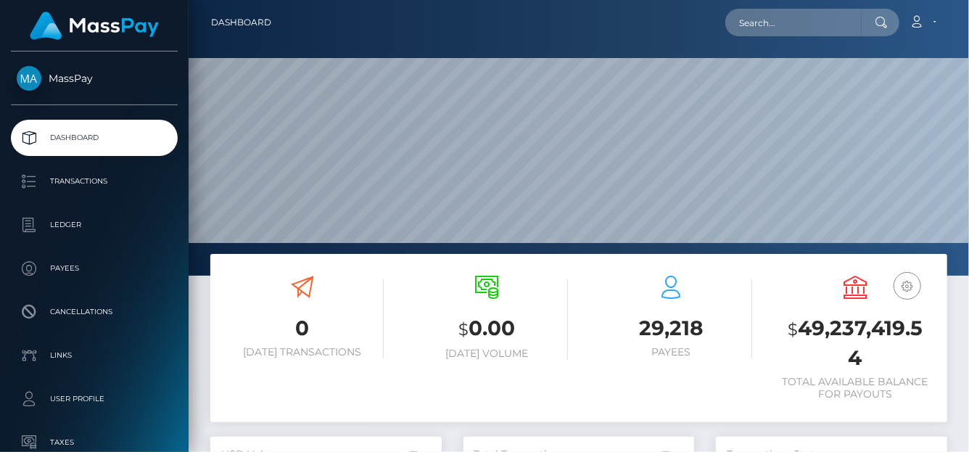
scroll to position [396, 231]
click at [745, 30] on input "text" at bounding box center [793, 23] width 136 height 28
paste input "[EMAIL_ADDRESS][DOMAIN_NAME]"
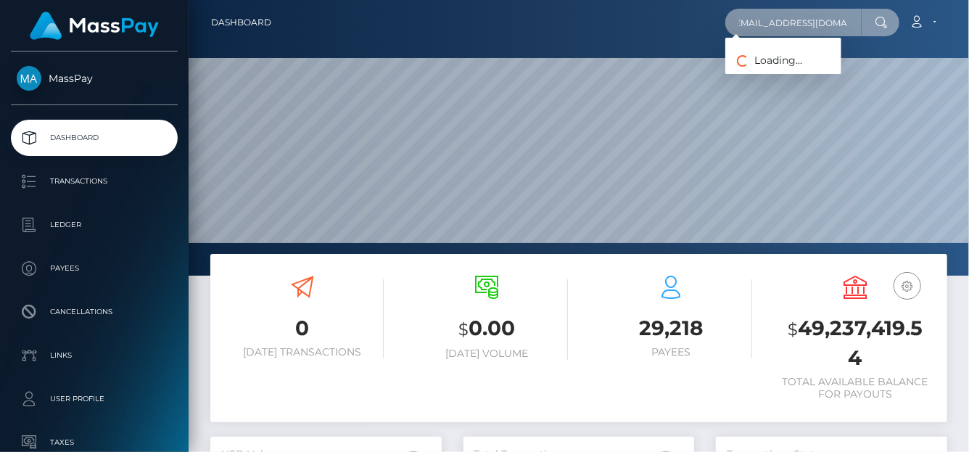
type input "[EMAIL_ADDRESS][DOMAIN_NAME]"
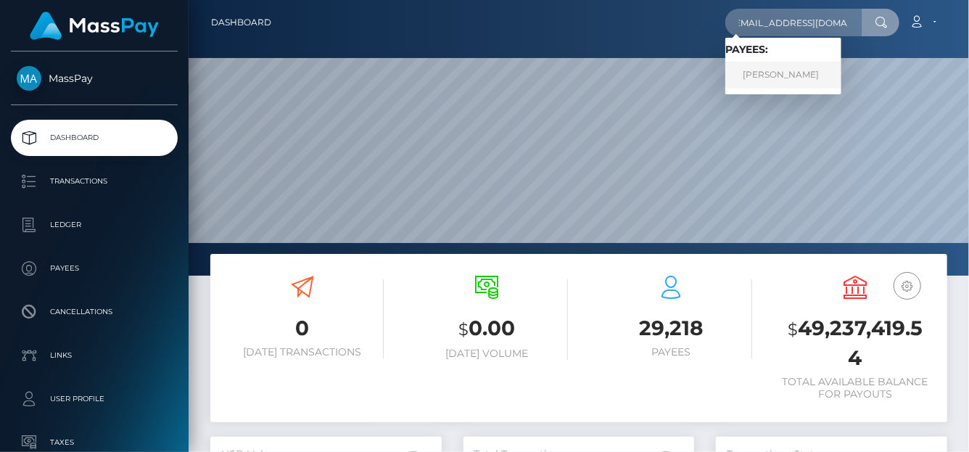
scroll to position [0, 0]
click at [745, 78] on link "BELLA INNES" at bounding box center [783, 75] width 116 height 27
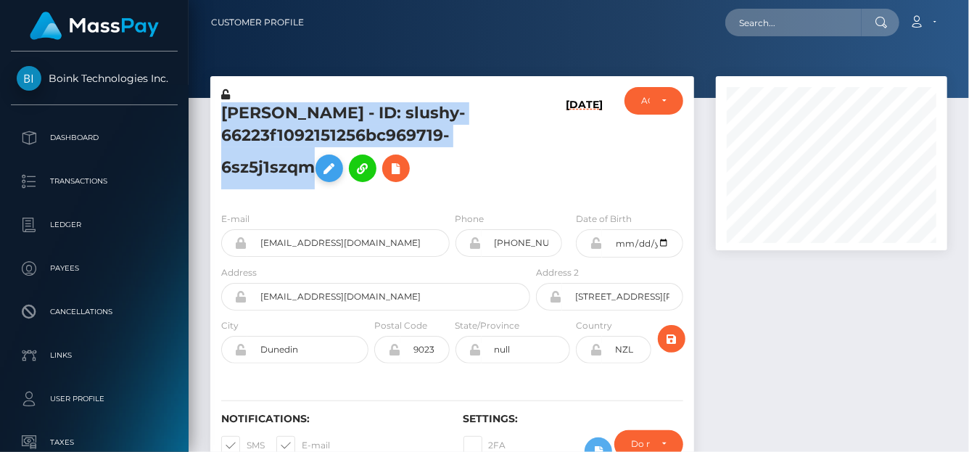
scroll to position [174, 231]
click at [321, 160] on h5 "[PERSON_NAME] - ID: slushy-66223f1092151256bc969719-6sz5j1szqm" at bounding box center [371, 145] width 301 height 87
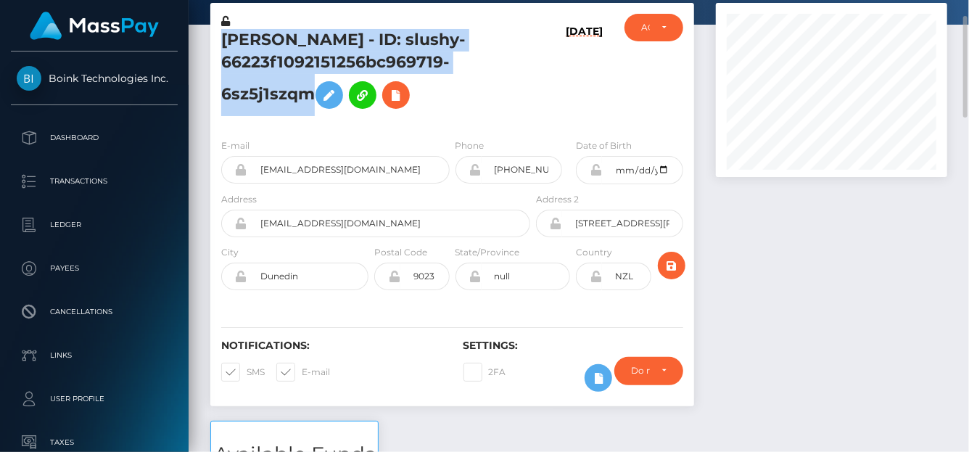
scroll to position [0, 0]
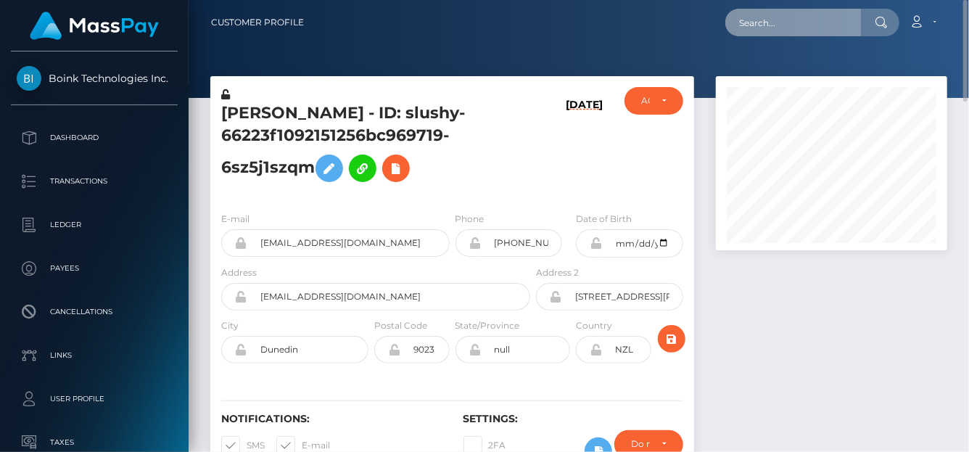
click at [767, 25] on input "text" at bounding box center [793, 23] width 136 height 28
paste input "MSP4f658fc6fce802b"
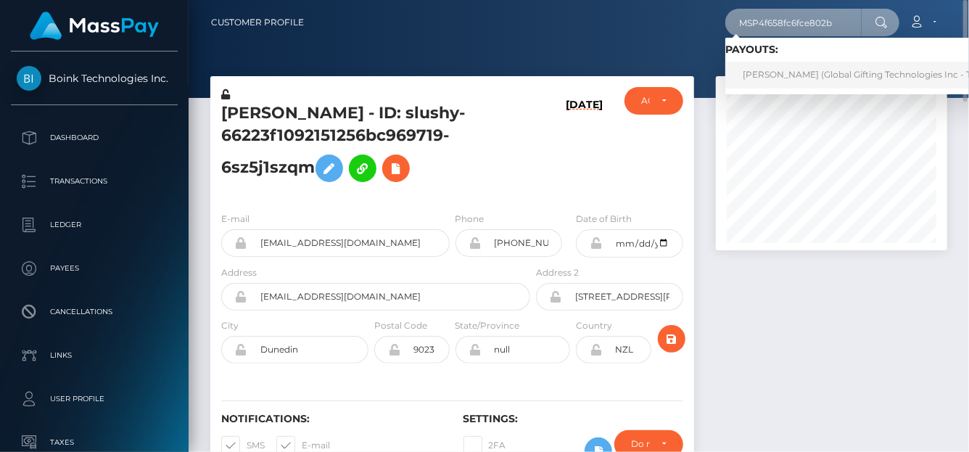
type input "MSP4f658fc6fce802b"
click at [776, 66] on link "WANWARAN KHANPAISAN (Global Gifting Technologies Inc - Throne)" at bounding box center [871, 75] width 292 height 27
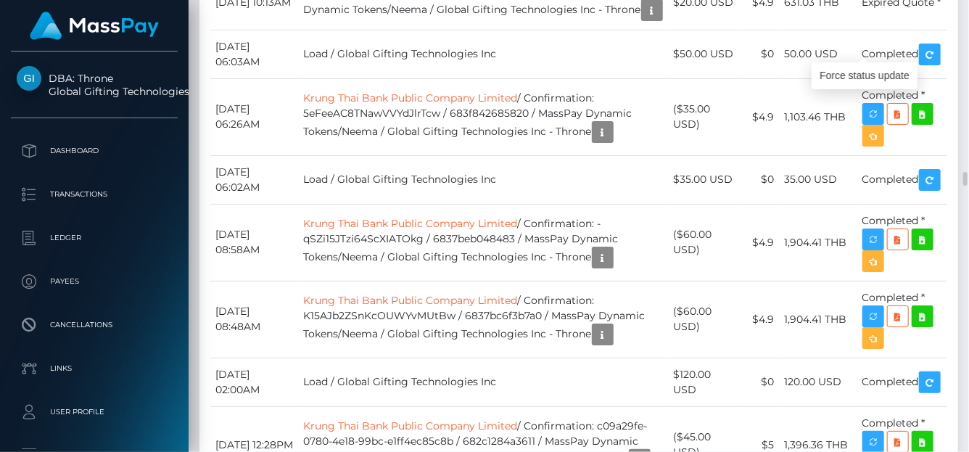
scroll to position [174, 231]
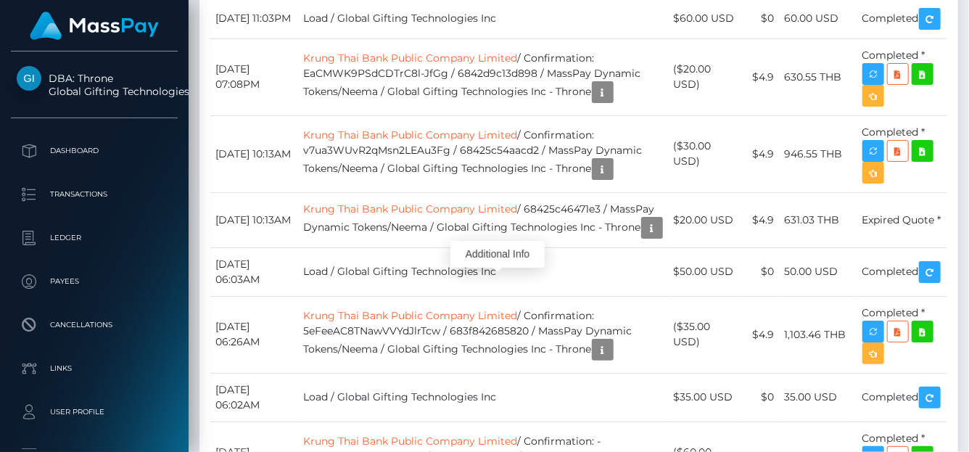
drag, startPoint x: 462, startPoint y: 281, endPoint x: 462, endPoint y: 270, distance: 10.9
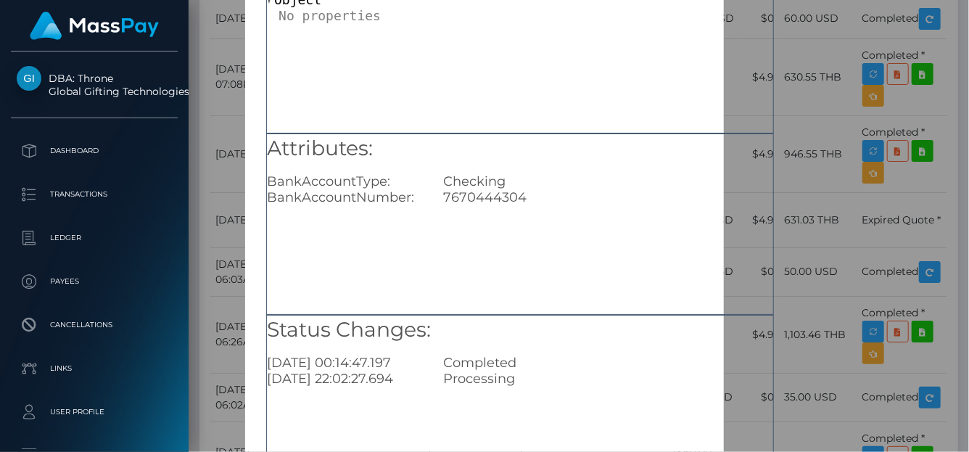
scroll to position [145, 0]
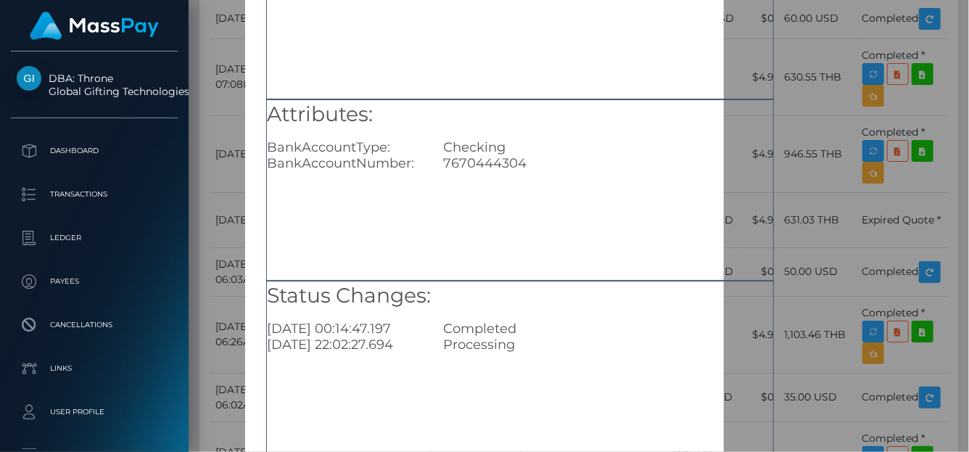
click at [898, 138] on div "× Payout Information Metadata: Object Attributes: BankAccountType: Checking Ban…" at bounding box center [484, 226] width 969 height 452
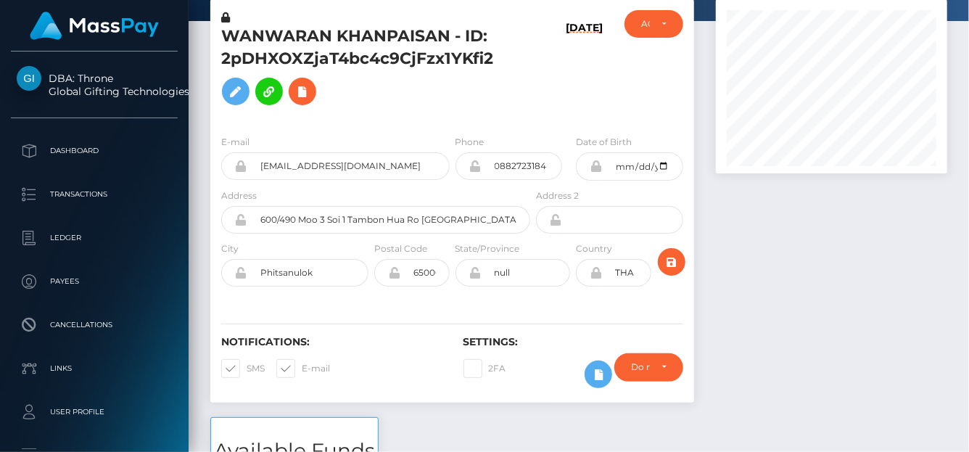
scroll to position [0, 0]
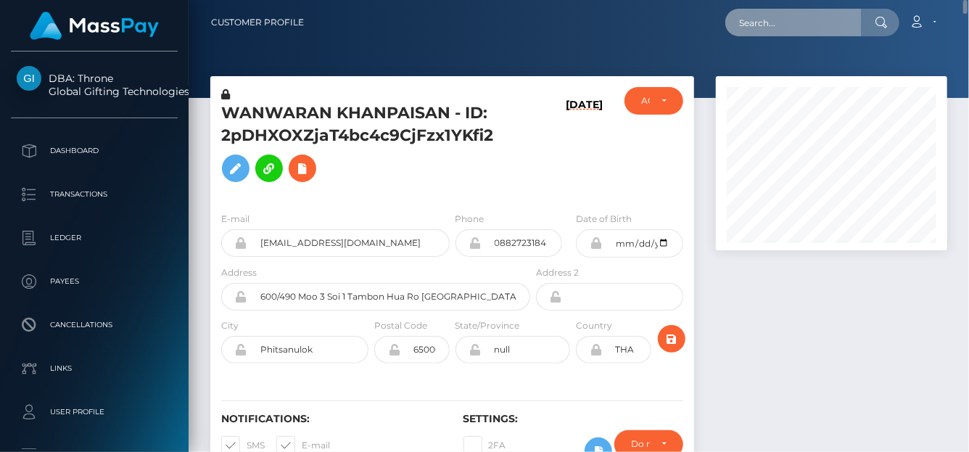
click at [775, 9] on input "text" at bounding box center [793, 23] width 136 height 28
paste input "peach.cake910@gmail.com"
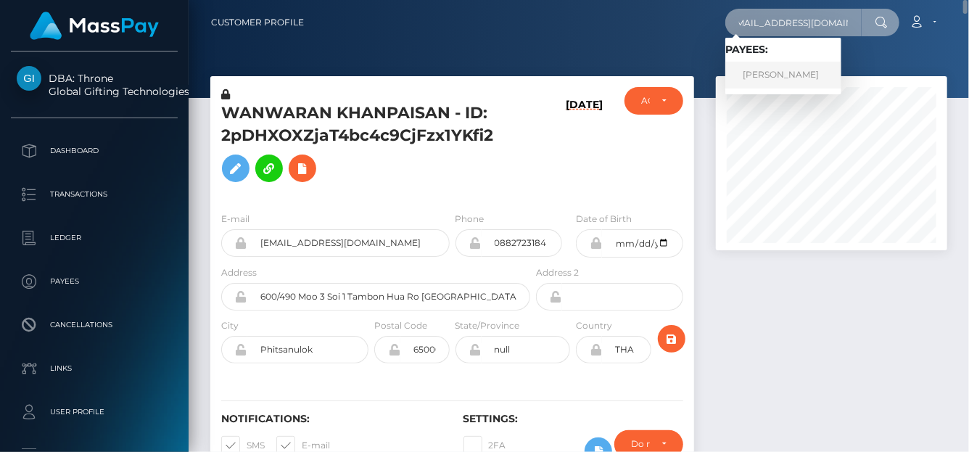
type input "peach.cake910@gmail.com"
click at [756, 68] on link "Tatiana Shatilova" at bounding box center [783, 75] width 116 height 27
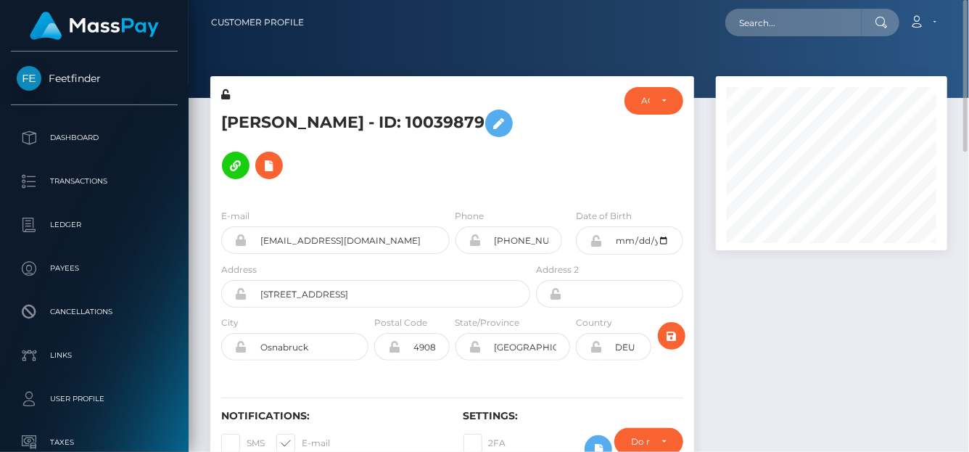
drag, startPoint x: 228, startPoint y: 119, endPoint x: 480, endPoint y: 125, distance: 251.7
click at [480, 125] on div "[PERSON_NAME] - ID: 10039879" at bounding box center [371, 142] width 323 height 110
copy h5 "[PERSON_NAME] - ID: 10039879"
click at [740, 22] on input "text" at bounding box center [793, 23] width 136 height 28
paste input "yourgoddesslanaa@gmail.com"
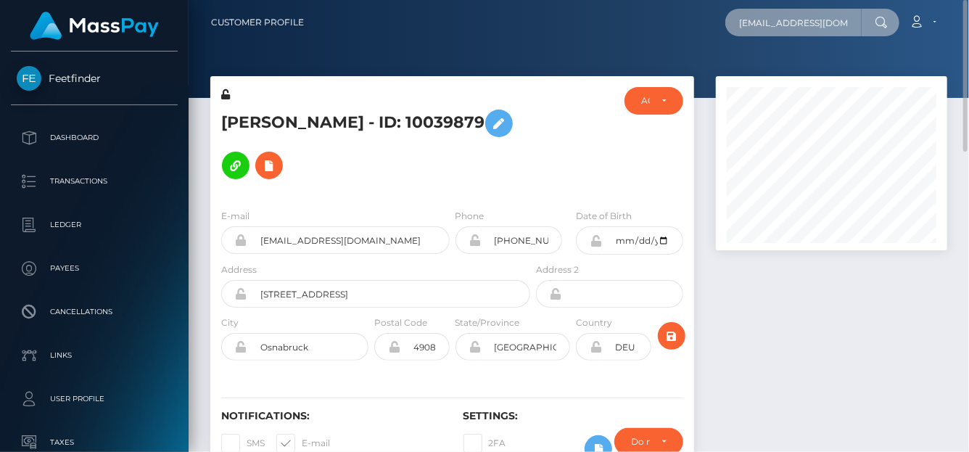
scroll to position [0, 28]
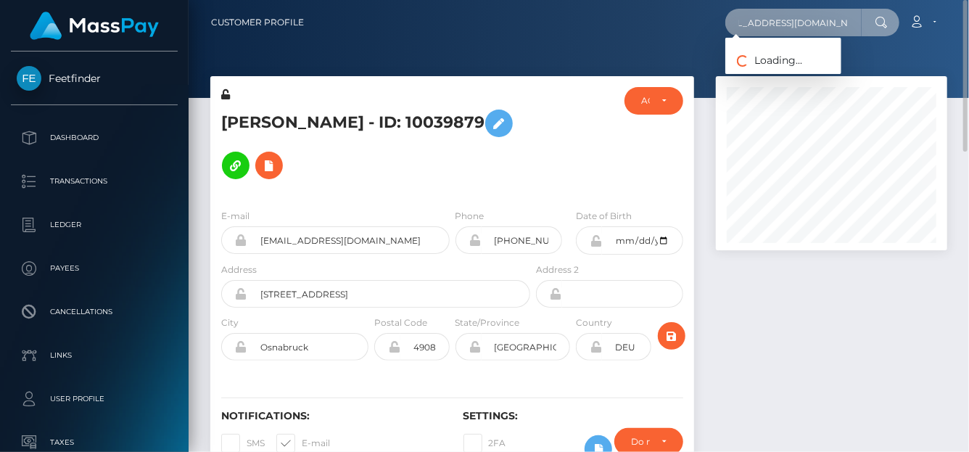
type input "yourgoddesslanaa@gmail.com"
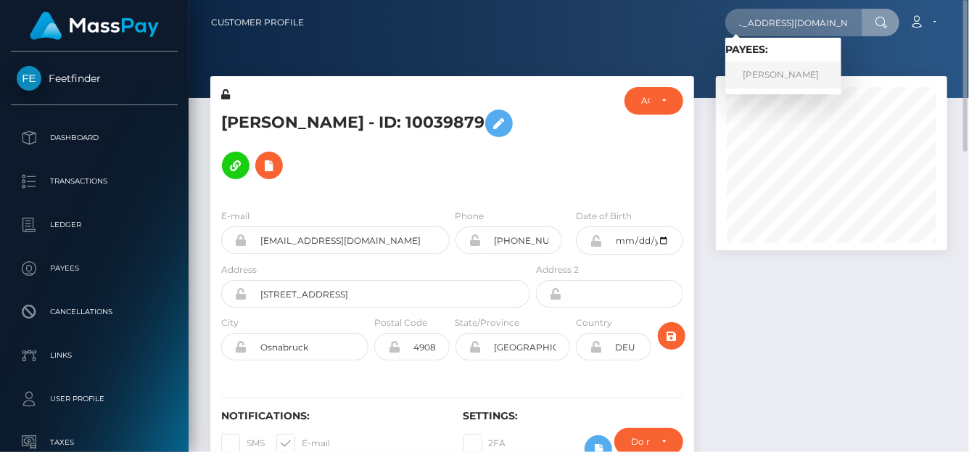
click at [777, 74] on link "HANNAH L BOYER" at bounding box center [783, 75] width 116 height 27
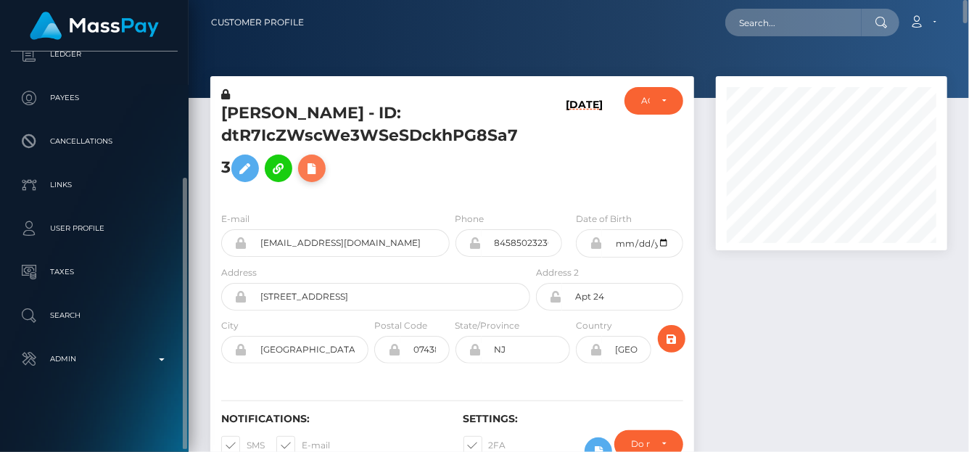
click at [320, 170] on icon at bounding box center [311, 169] width 17 height 18
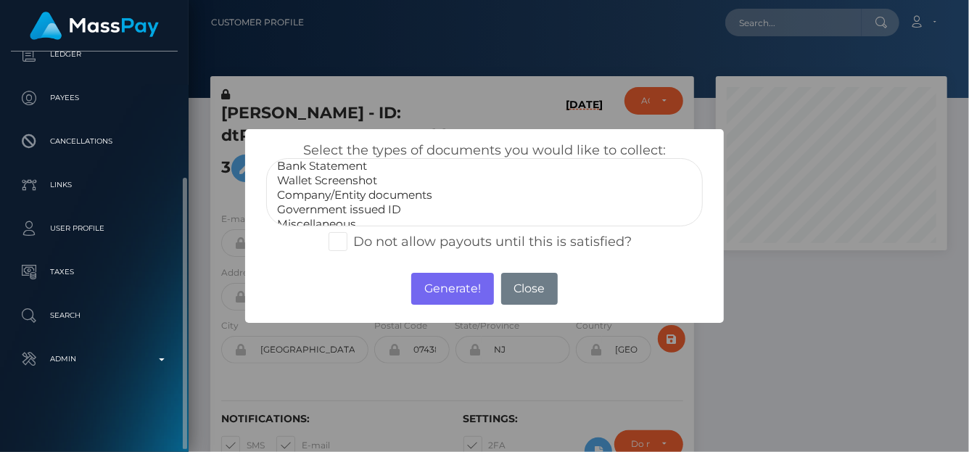
scroll to position [28, 0]
select select "Government issued ID"
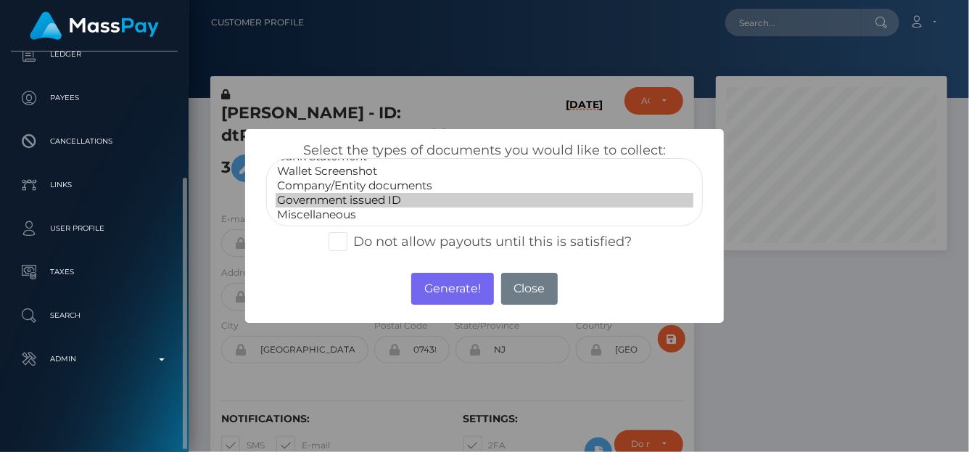
click at [389, 195] on option "Government issued ID" at bounding box center [485, 200] width 418 height 15
click at [448, 286] on button "Generate!" at bounding box center [452, 289] width 82 height 32
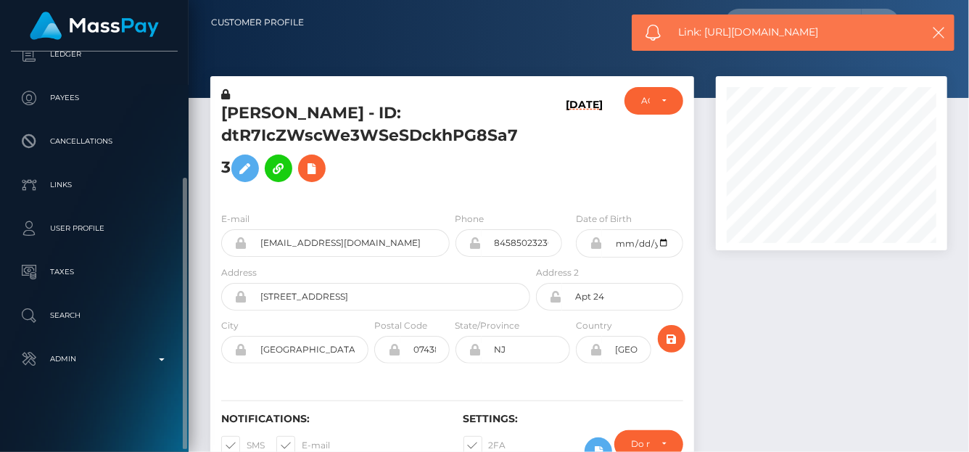
drag, startPoint x: 747, startPoint y: 25, endPoint x: 701, endPoint y: 33, distance: 46.4
click at [704, 34] on div "Link: https://l.maspay.io/jlc5W" at bounding box center [793, 33] width 323 height 36
copy span "https://l.maspay.io/jlc5W"
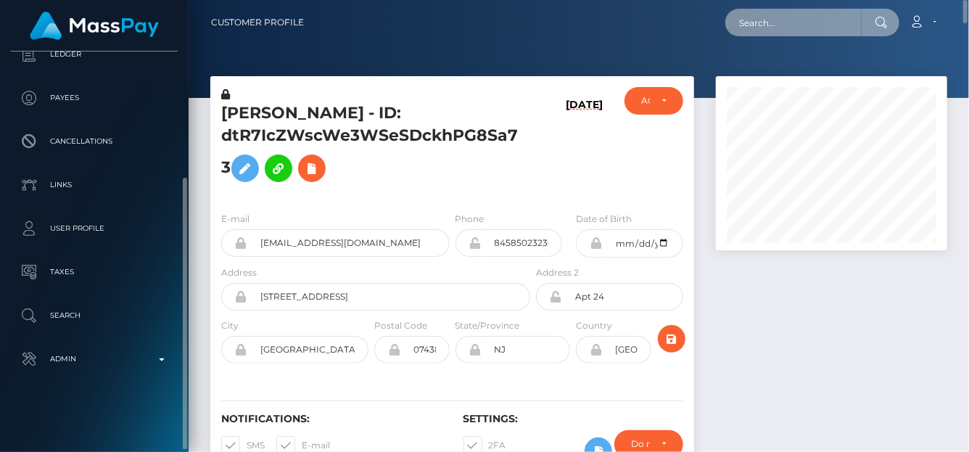
click at [757, 24] on input "text" at bounding box center [793, 23] width 136 height 28
paste input "MSP4da780eeaea0fe1"
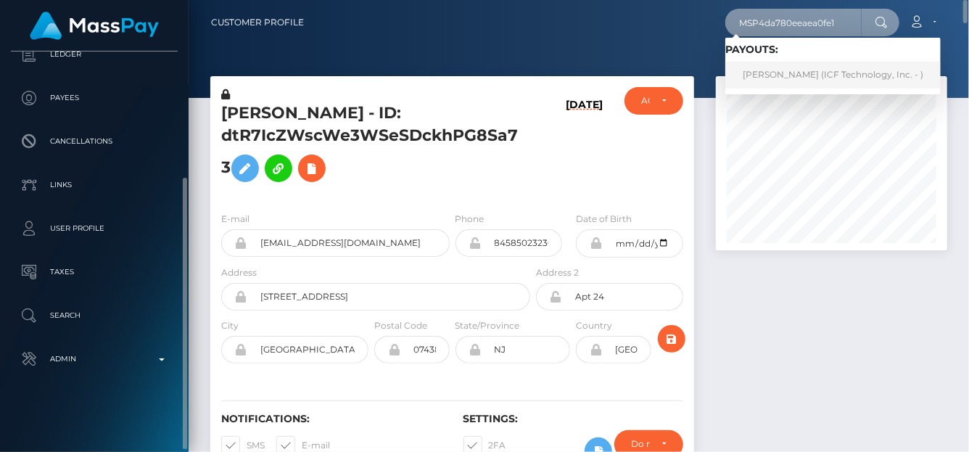
type input "MSP4da780eeaea0fe1"
click at [760, 72] on link "Nina Vladimirovna Ovchinnikova (ICF Technology, Inc. - )" at bounding box center [832, 75] width 215 height 27
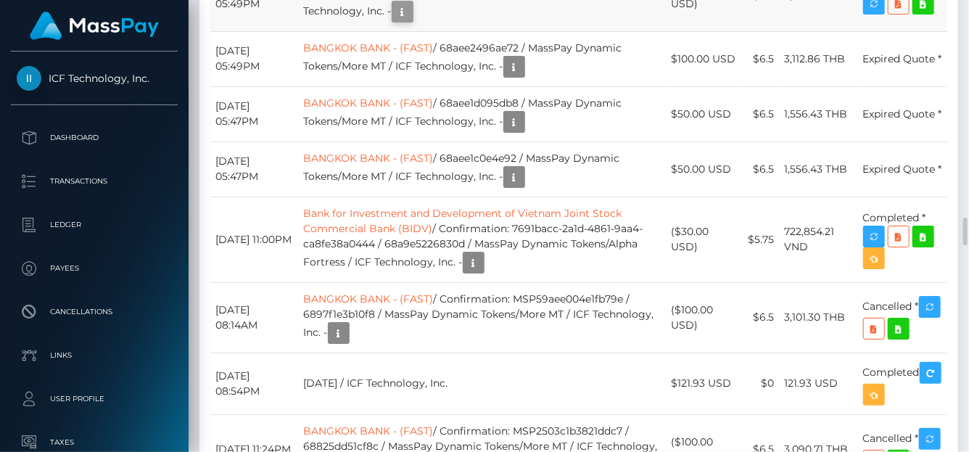
scroll to position [174, 231]
click at [410, 21] on icon "button" at bounding box center [402, 12] width 17 height 18
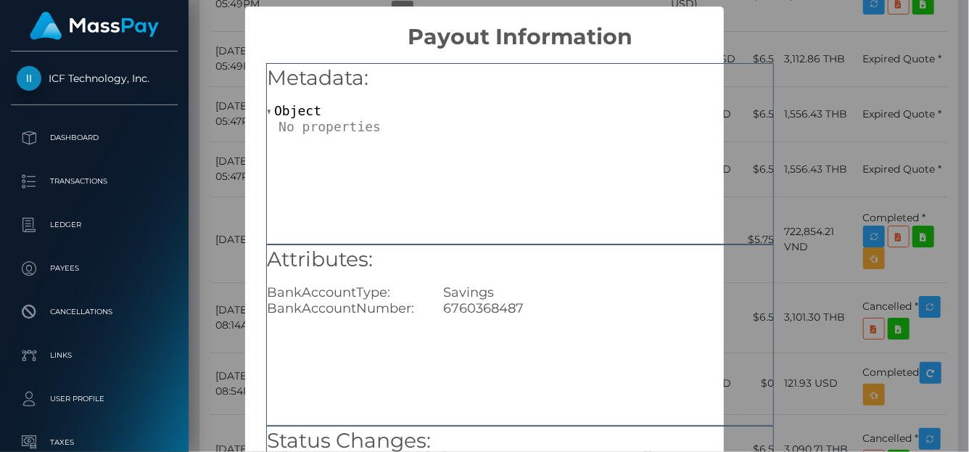
click at [814, 142] on div "× Payout Information Metadata: Object Attributes: BankAccountType: Savings Bank…" at bounding box center [484, 226] width 969 height 452
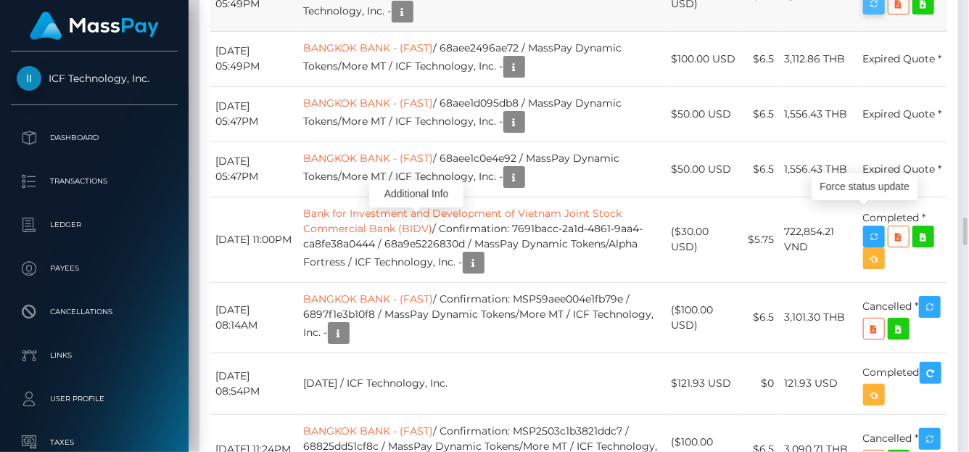
click at [866, 13] on icon "button" at bounding box center [873, 4] width 17 height 18
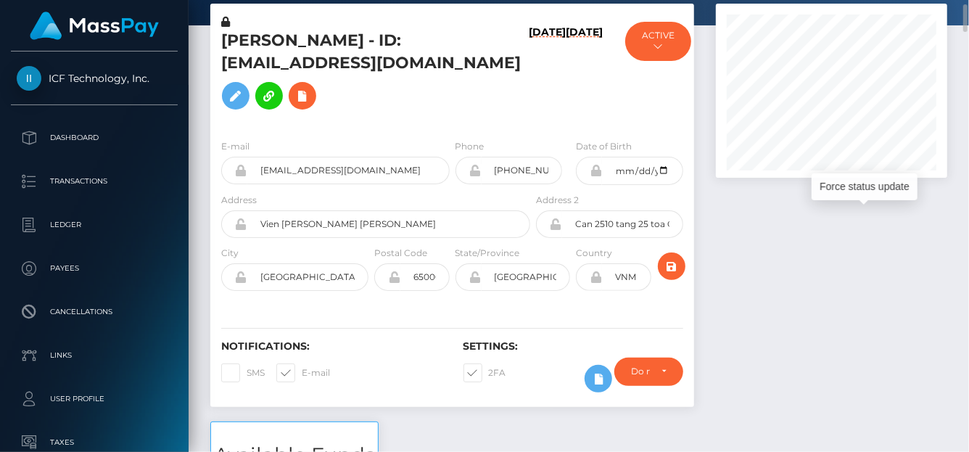
scroll to position [0, 0]
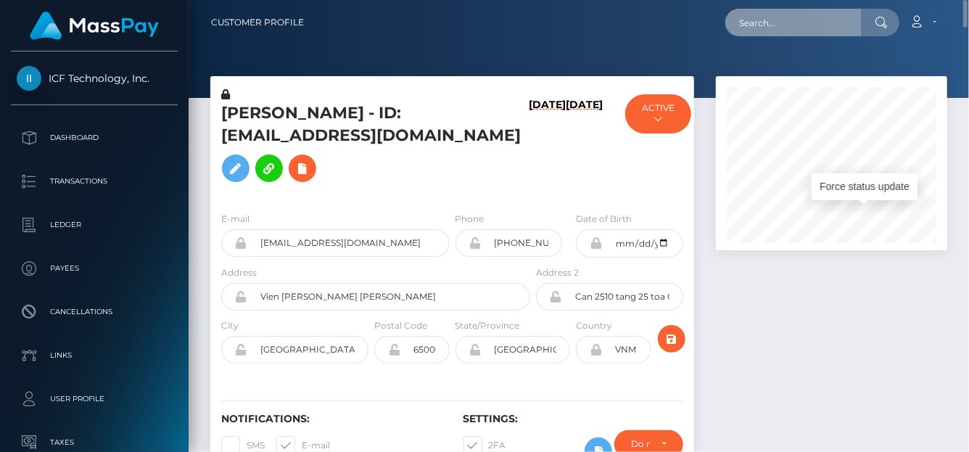
click at [756, 30] on input "text" at bounding box center [793, 23] width 136 height 28
paste input "[EMAIL_ADDRESS][DOMAIN_NAME]"
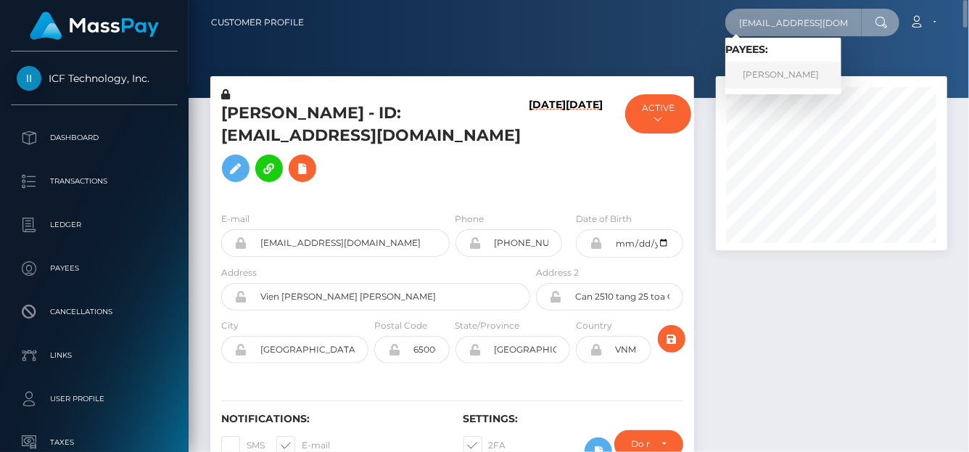
type input "[EMAIL_ADDRESS][DOMAIN_NAME]"
click at [786, 75] on link "[PERSON_NAME]" at bounding box center [783, 75] width 116 height 27
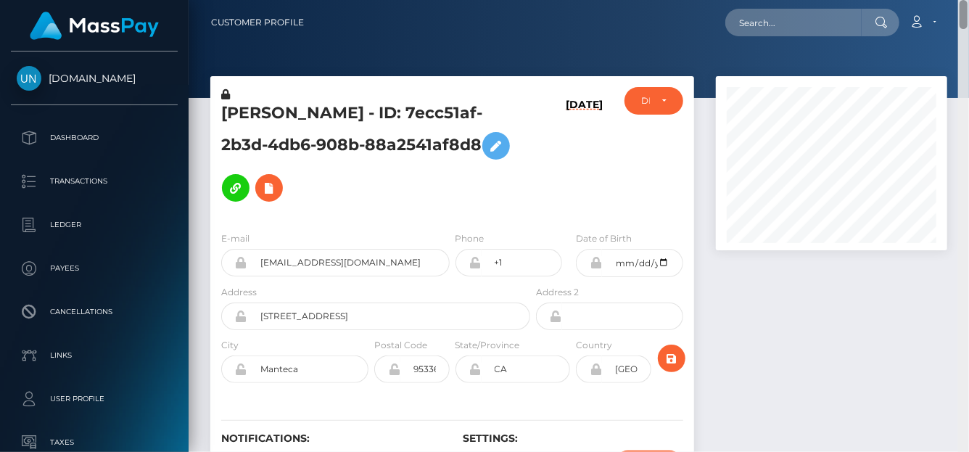
drag, startPoint x: 963, startPoint y: 186, endPoint x: 943, endPoint y: -4, distance: 191.0
click at [943, 0] on html "Unlockt.me Dashboard Transactions Ledger Payees Cancellations" at bounding box center [484, 226] width 969 height 452
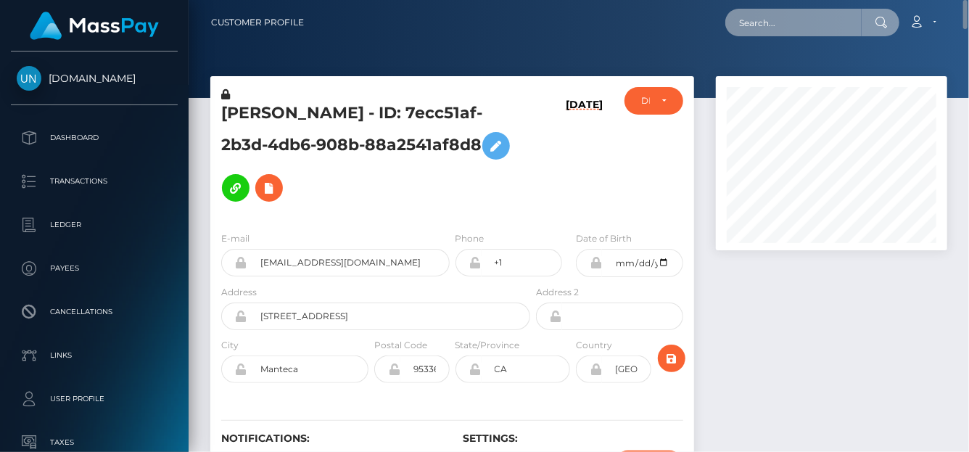
click at [784, 30] on input "text" at bounding box center [793, 23] width 136 height 28
paste input "matildalaw06@gmail.com"
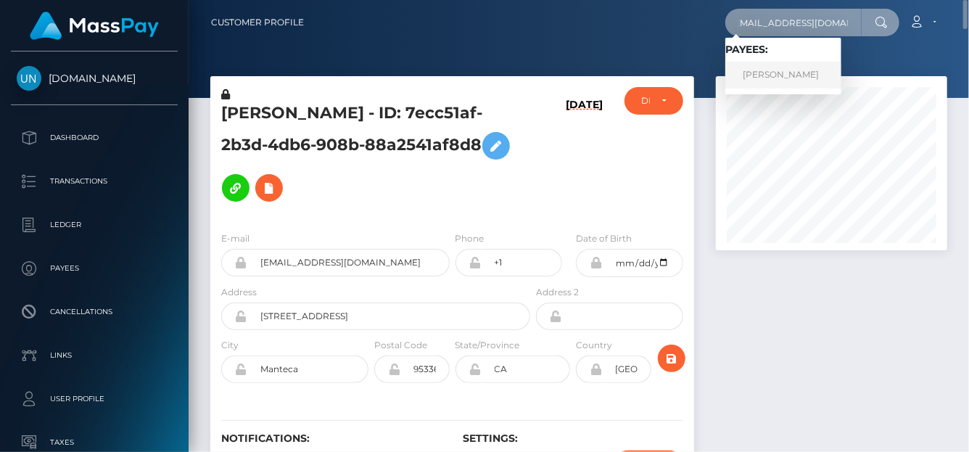
type input "matildalaw06@gmail.com"
click at [765, 73] on link "MATILDA LAWLOR" at bounding box center [783, 75] width 116 height 27
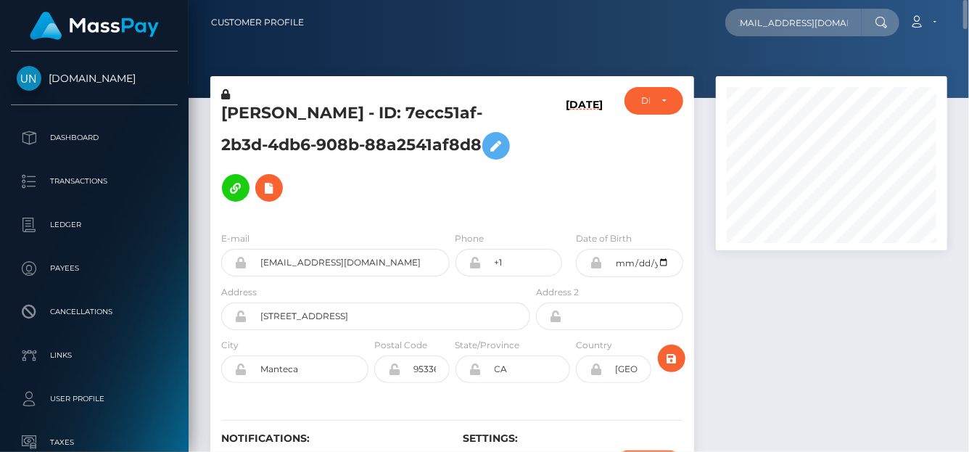
scroll to position [0, 0]
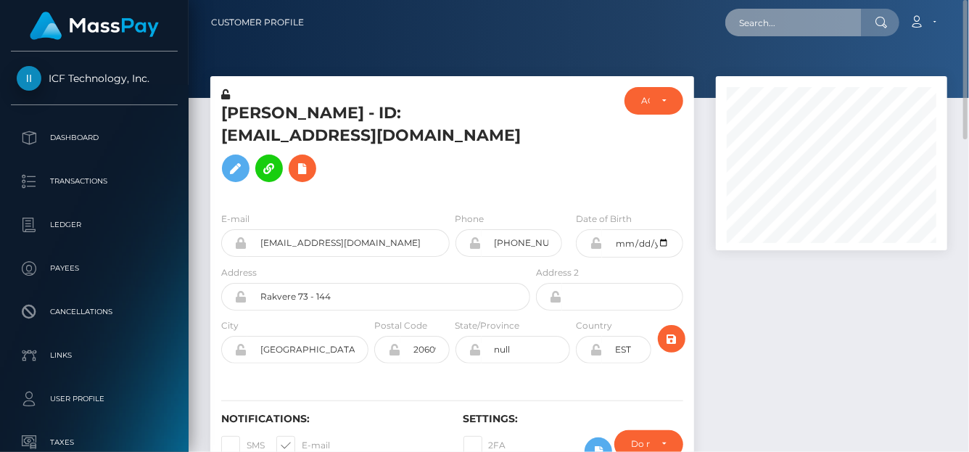
click at [740, 25] on input "text" at bounding box center [793, 23] width 136 height 28
paste input "judsrebecca@gmail.com"
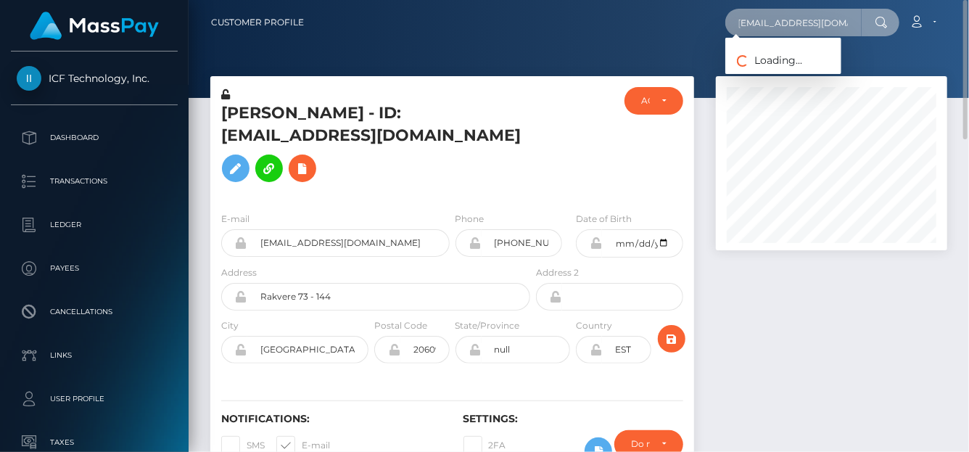
type input "judsrebecca@gmail.com"
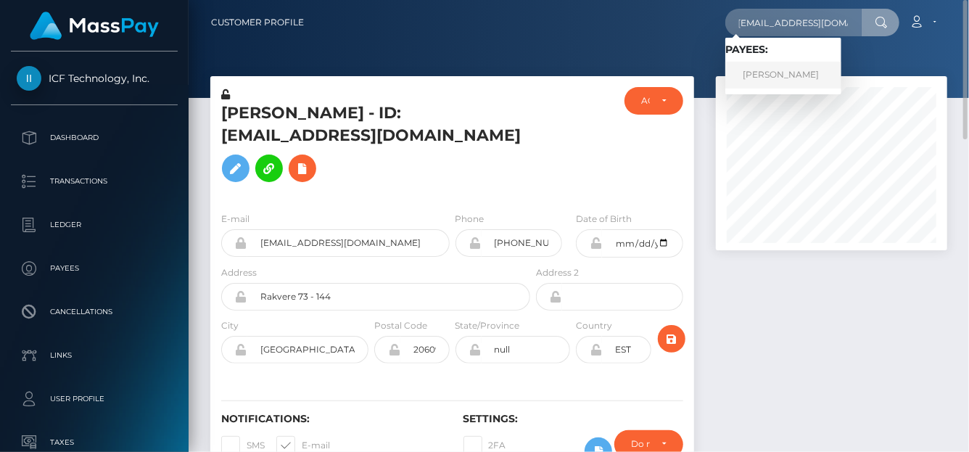
click at [793, 78] on link "Rebecca Judson" at bounding box center [783, 75] width 116 height 27
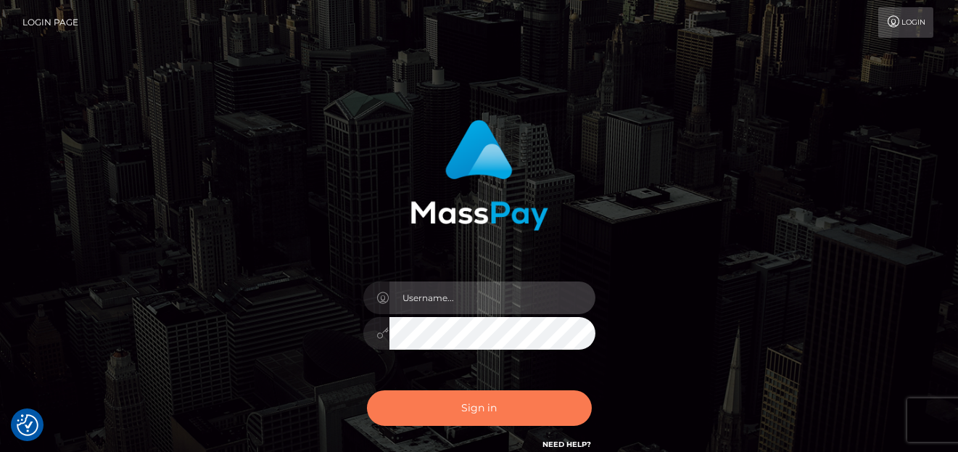
type input "denise"
click at [415, 407] on button "Sign in" at bounding box center [479, 408] width 225 height 36
type input "[PERSON_NAME]"
click at [434, 415] on button "Sign in" at bounding box center [479, 408] width 225 height 36
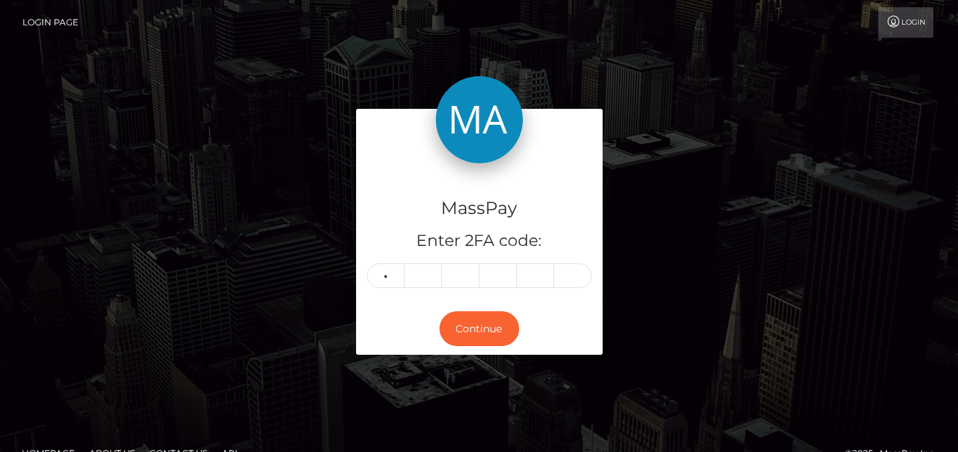
type input "9"
type input "1"
type input "7"
type input "2"
type input "5"
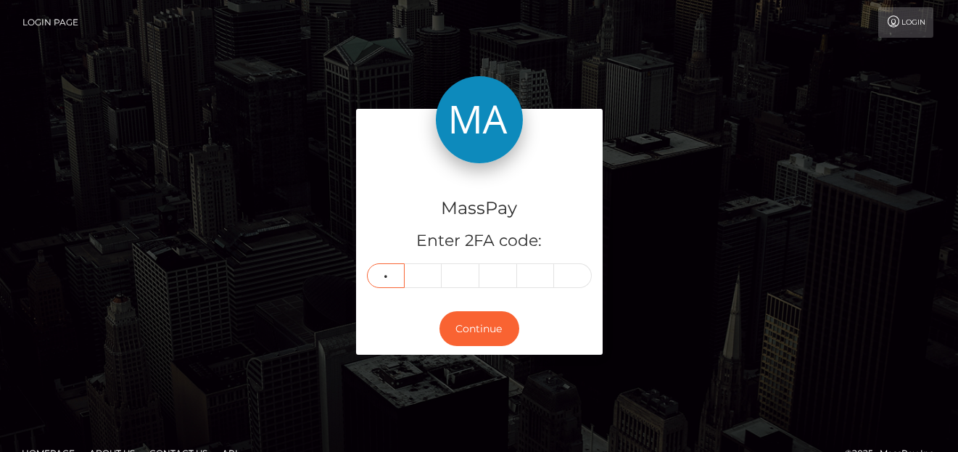
type input "7"
type input "9"
type input "1"
type input "7"
type input "2"
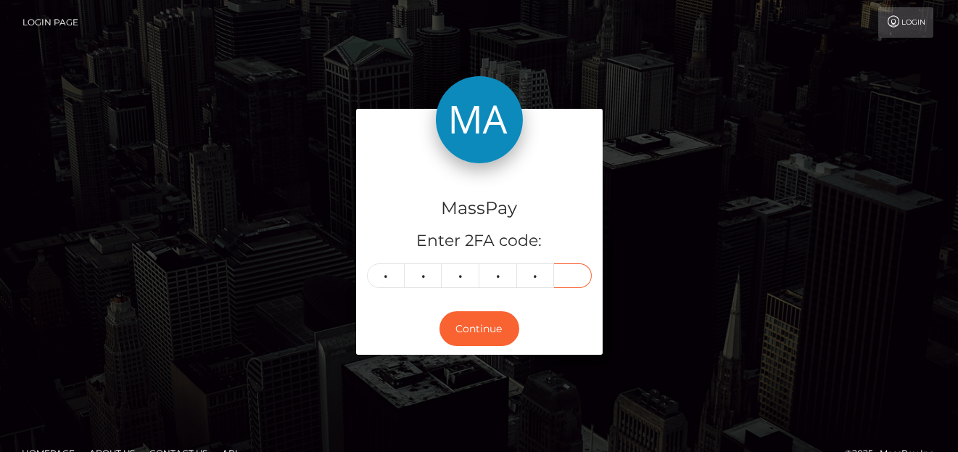
type input "5"
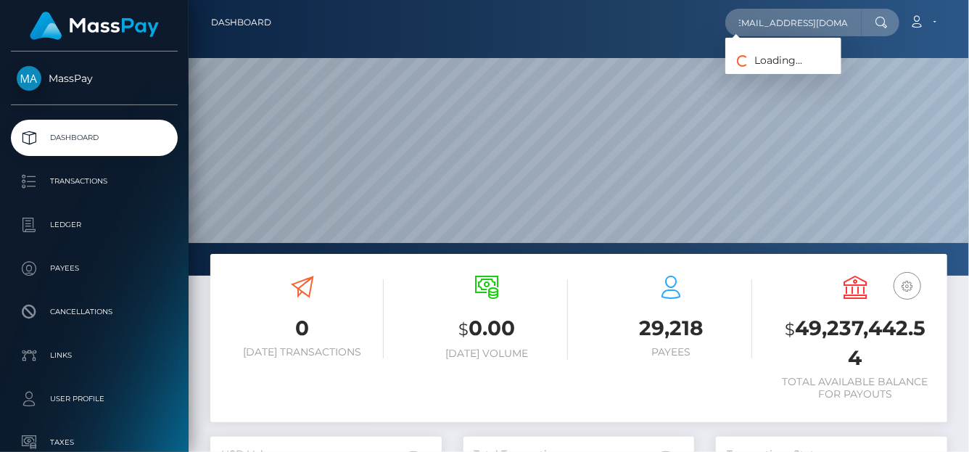
scroll to position [257, 231]
type input "[EMAIL_ADDRESS][DOMAIN_NAME]"
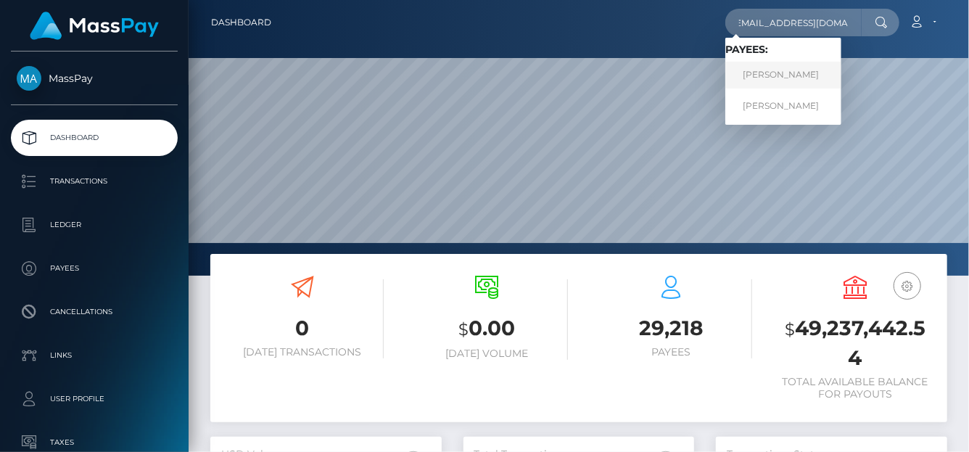
scroll to position [0, 0]
click at [758, 78] on link "[PERSON_NAME]" at bounding box center [783, 75] width 116 height 27
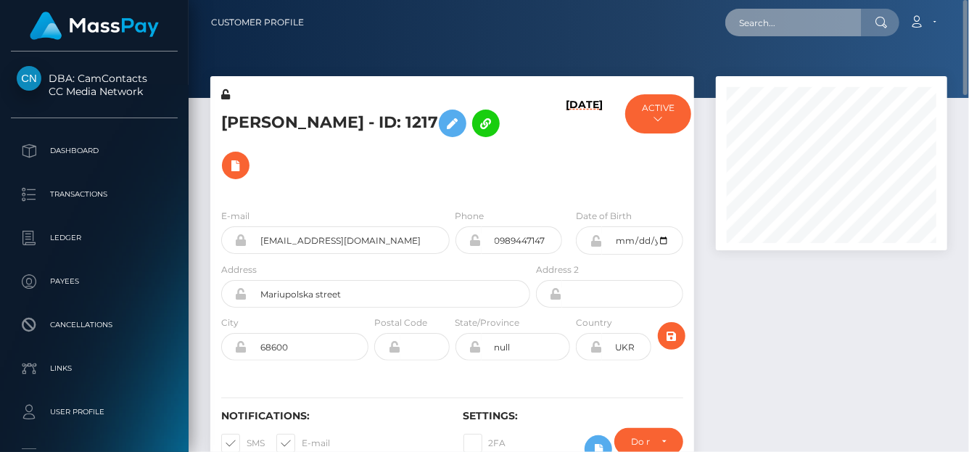
click at [765, 15] on input "text" at bounding box center [793, 23] width 136 height 28
paste input "[EMAIL_ADDRESS][DOMAIN_NAME]"
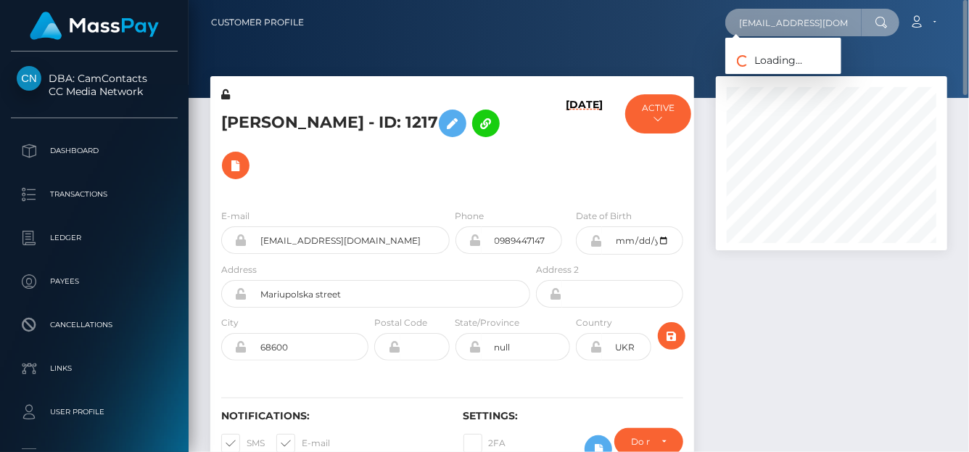
scroll to position [0, 7]
type input "[EMAIL_ADDRESS][DOMAIN_NAME]"
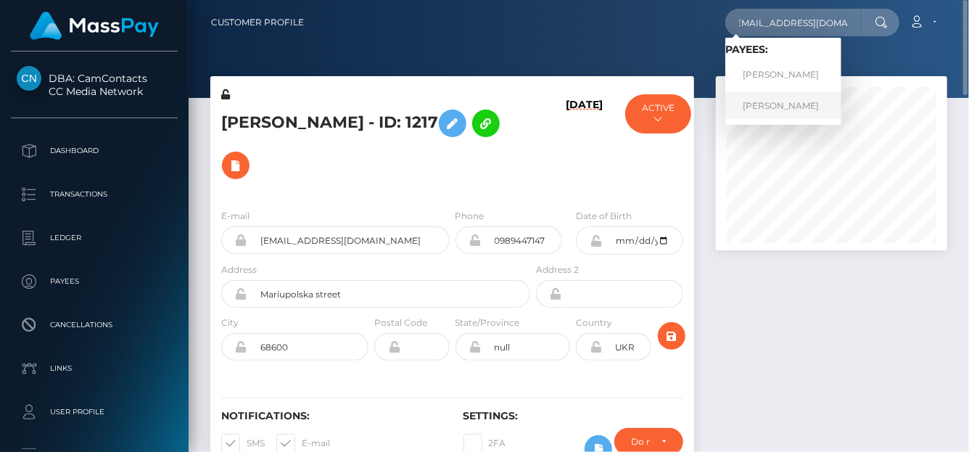
click at [772, 104] on link "[PERSON_NAME]" at bounding box center [783, 105] width 116 height 27
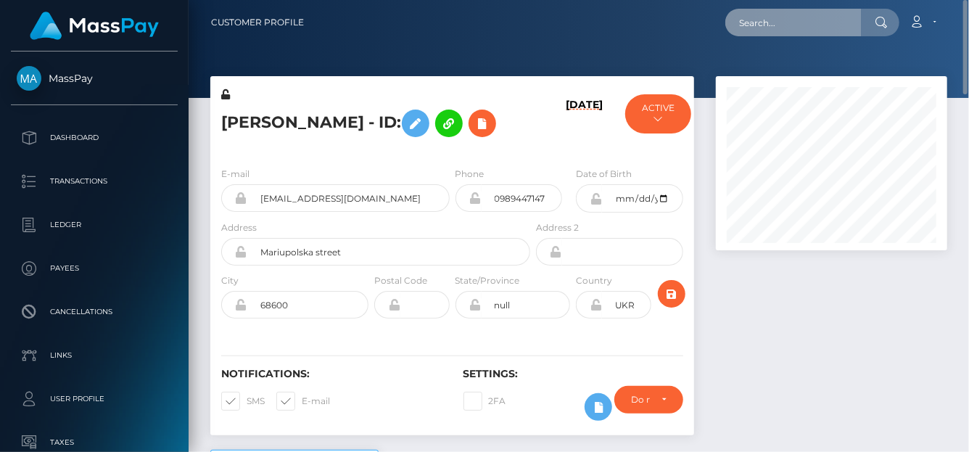
click at [766, 22] on input "text" at bounding box center [793, 23] width 136 height 28
paste input "[EMAIL_ADDRESS][DOMAIN_NAME]"
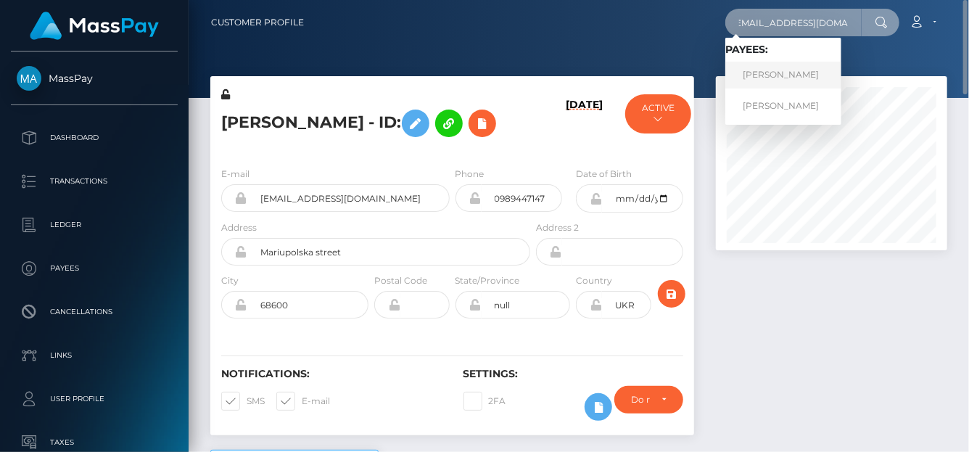
type input "[EMAIL_ADDRESS][DOMAIN_NAME]"
click at [762, 79] on link "EVELINA CHEREPUKHA" at bounding box center [783, 75] width 116 height 27
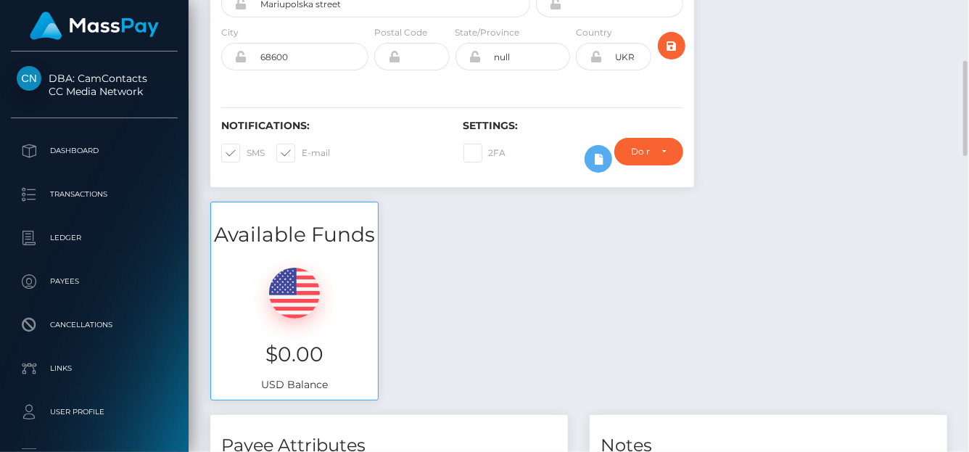
scroll to position [363, 0]
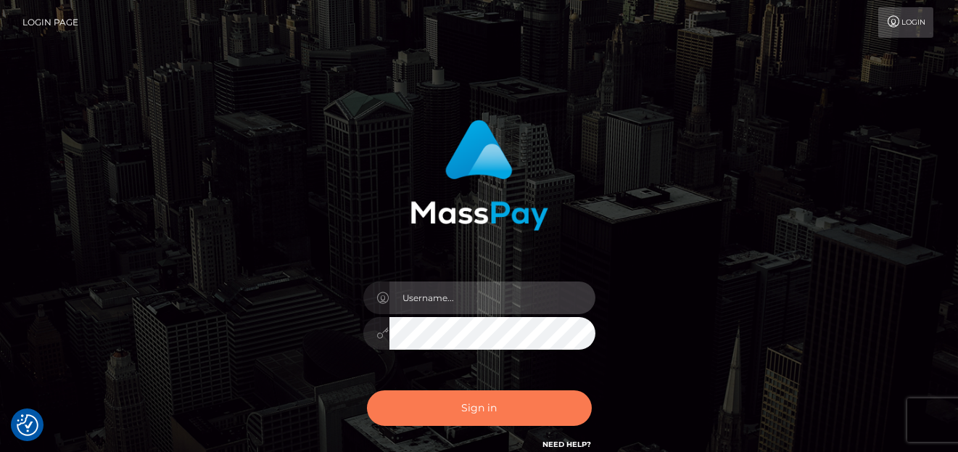
type input "denise"
drag, startPoint x: 480, startPoint y: 404, endPoint x: 482, endPoint y: 394, distance: 10.4
click at [480, 402] on button "Sign in" at bounding box center [479, 408] width 225 height 36
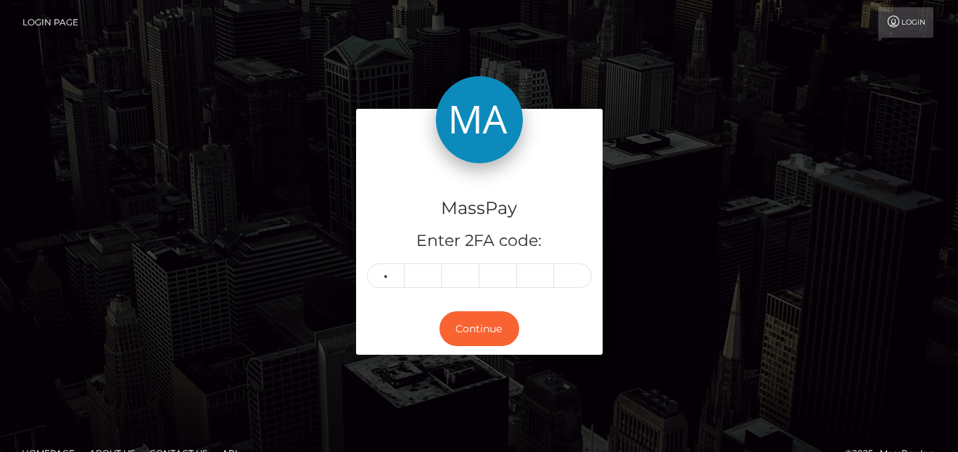
type input "0"
type input "1"
type input "9"
type input "6"
type input "9"
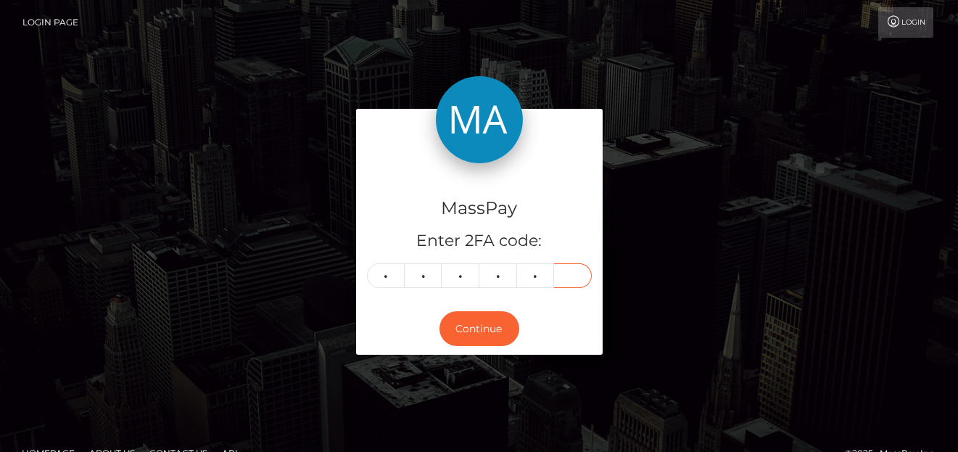
type input "6"
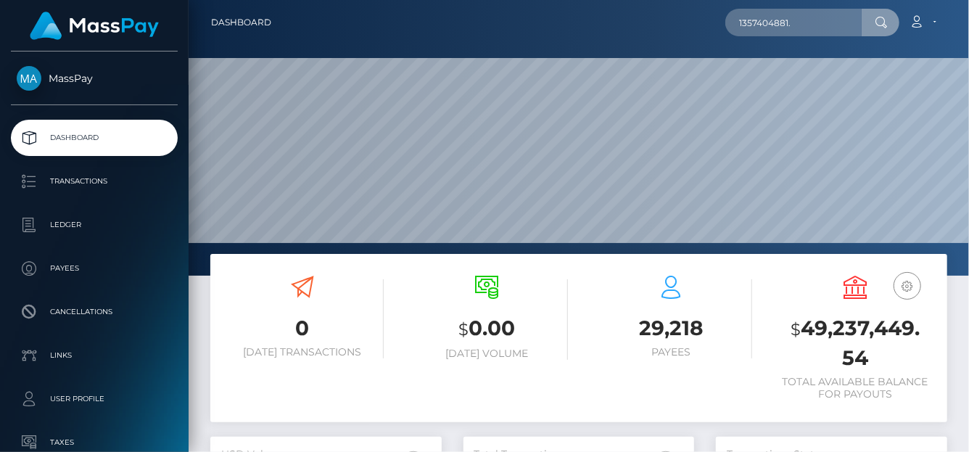
scroll to position [257, 231]
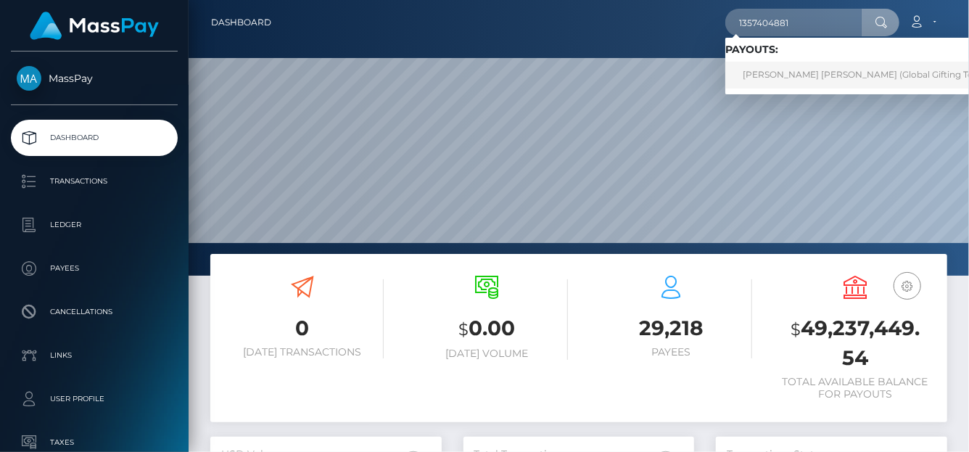
type input "1357404881"
click at [775, 73] on link "[PERSON_NAME] [PERSON_NAME] (Global Gifting Technologies Inc - Throne)" at bounding box center [910, 75] width 371 height 27
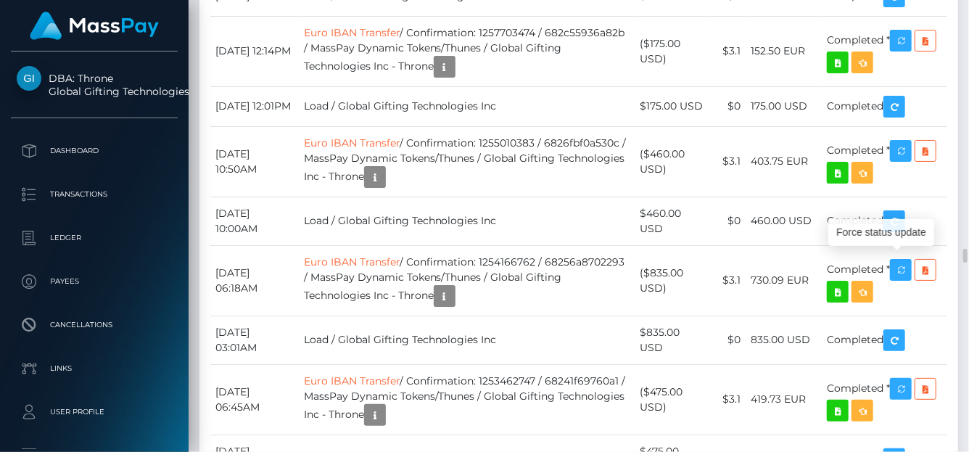
scroll to position [174, 231]
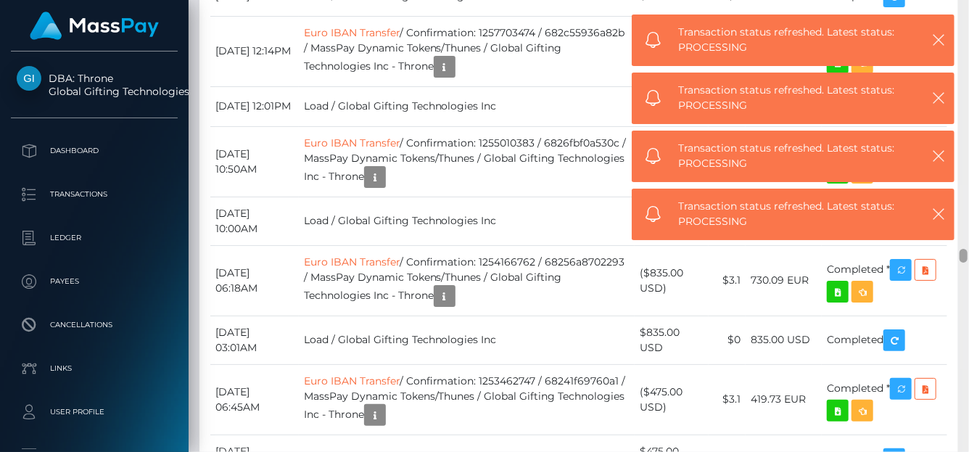
click at [663, 189] on div "Transaction status refreshed. Latest status: PROCESSING" at bounding box center [793, 214] width 323 height 51
click at [922, 0] on html "DBA: Throne Global Gifting Technologies Inc Dashboard Transactions Ledger Payee…" at bounding box center [484, 226] width 969 height 452
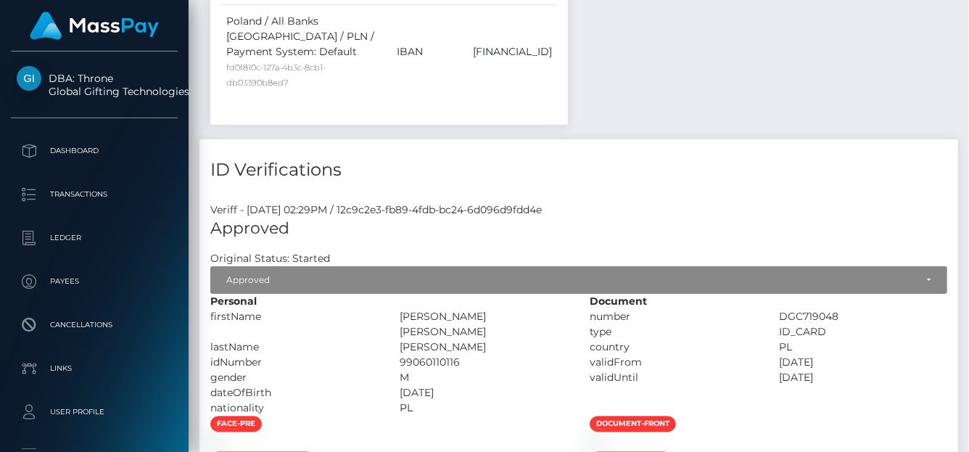
scroll to position [0, 0]
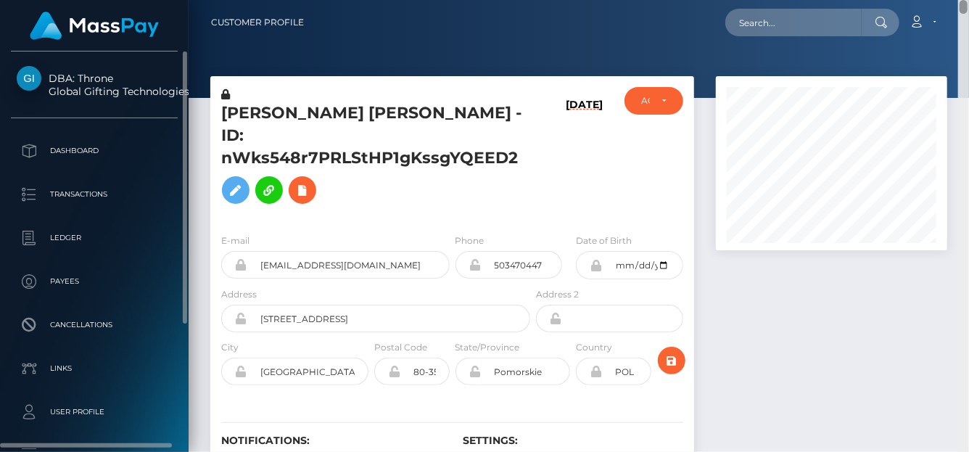
drag, startPoint x: 964, startPoint y: 131, endPoint x: 67, endPoint y: 109, distance: 896.4
click at [963, 0] on html "DBA: Throne Global Gifting Technologies Inc Dashboard Transactions Ledger Payee…" at bounding box center [484, 226] width 969 height 452
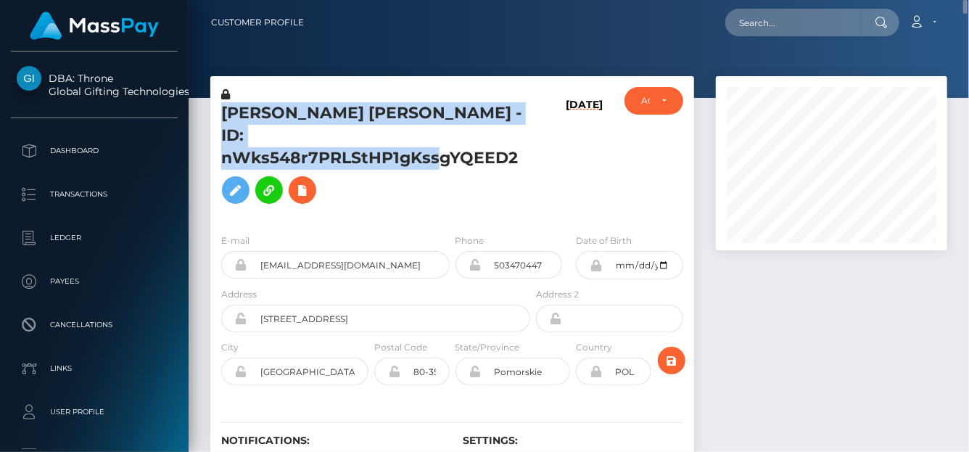
drag, startPoint x: 218, startPoint y: 115, endPoint x: 529, endPoint y: 123, distance: 310.4
click at [529, 124] on div "[PERSON_NAME] [PERSON_NAME] - ID: nWks548r7PRLStHP1gKssgYQEED2" at bounding box center [371, 154] width 323 height 135
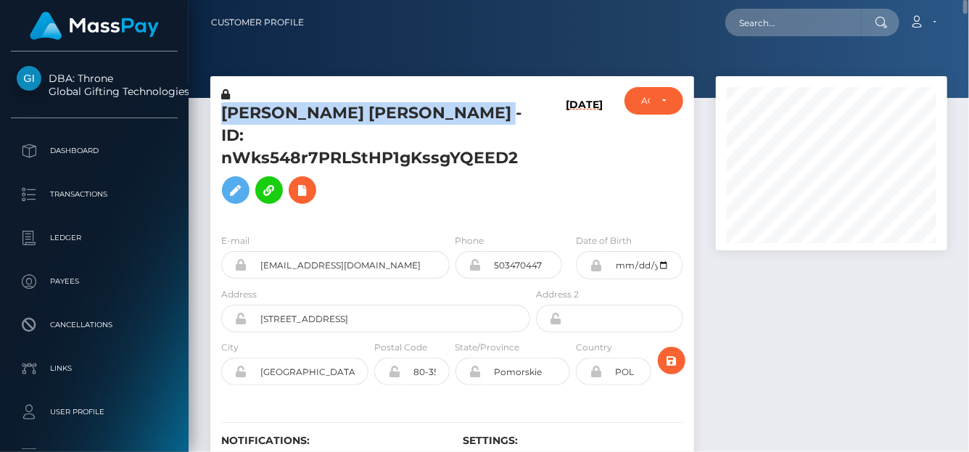
copy h5 "[PERSON_NAME] [PERSON_NAME] - ID:"
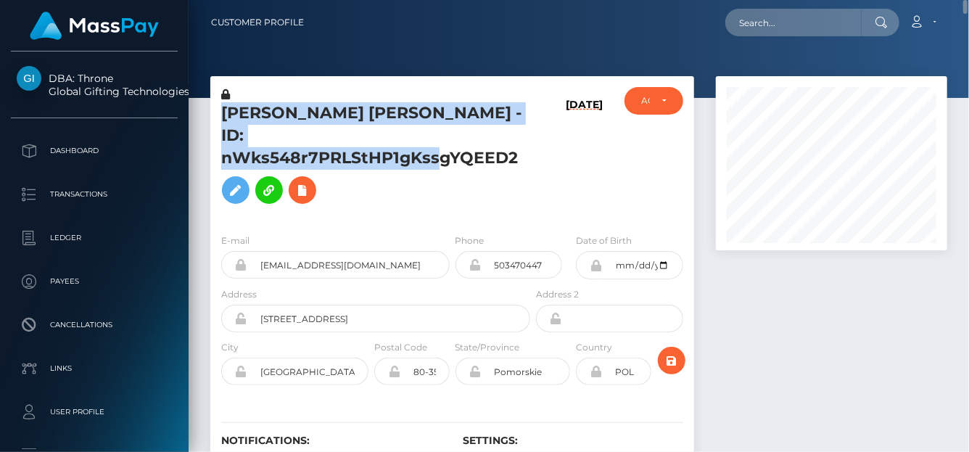
drag, startPoint x: 526, startPoint y: 143, endPoint x: 207, endPoint y: 117, distance: 320.0
click at [207, 117] on div "[PERSON_NAME] [PERSON_NAME] - ID: nWks548r7PRLStHP1gKssgYQEED2 [DATE] ACTIVE CL…" at bounding box center [451, 296] width 505 height 440
copy div "[PERSON_NAME] [PERSON_NAME] - ID: nWks548r7PRLStHP1gKssgYQEED2"
